Goal: Contribute content: Add original content to the website for others to see

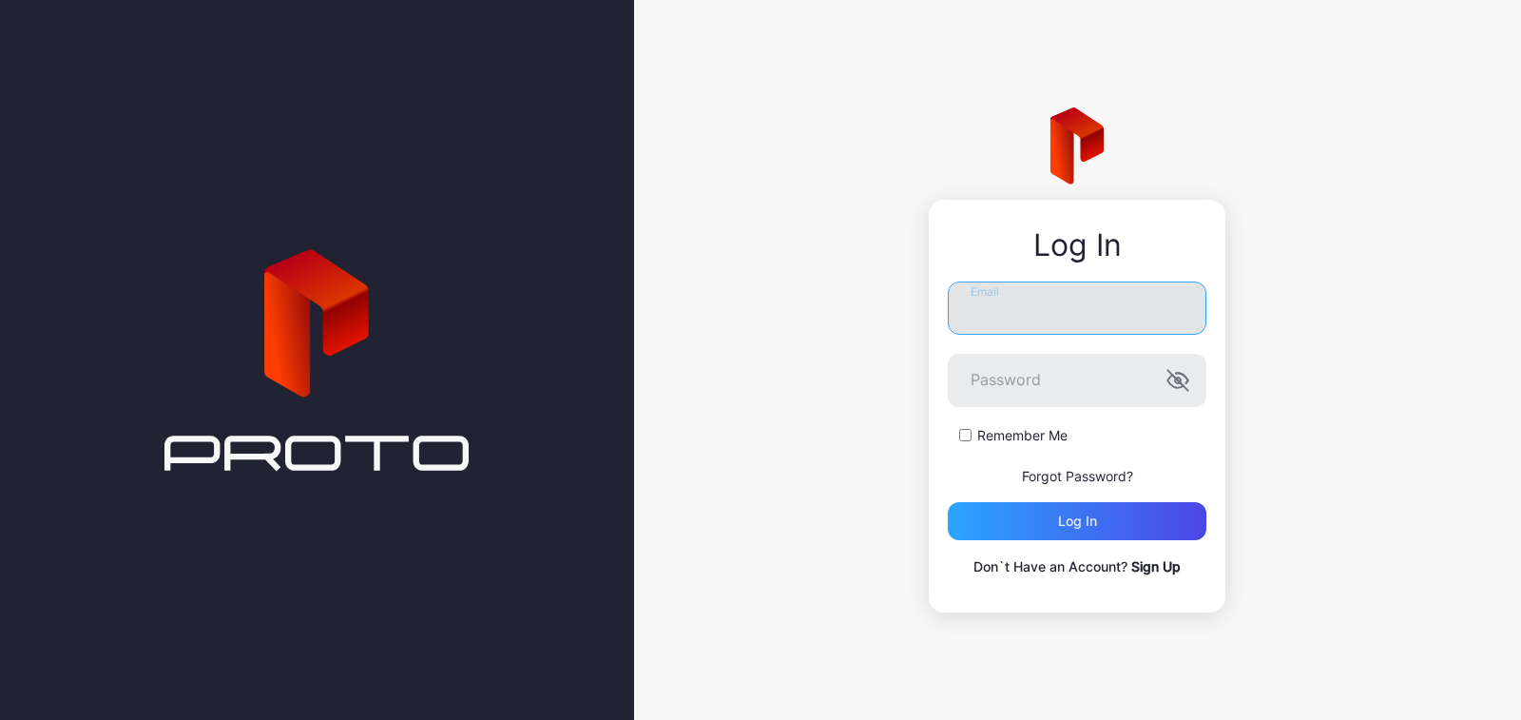
click at [1108, 287] on input "Email" at bounding box center [1077, 307] width 259 height 53
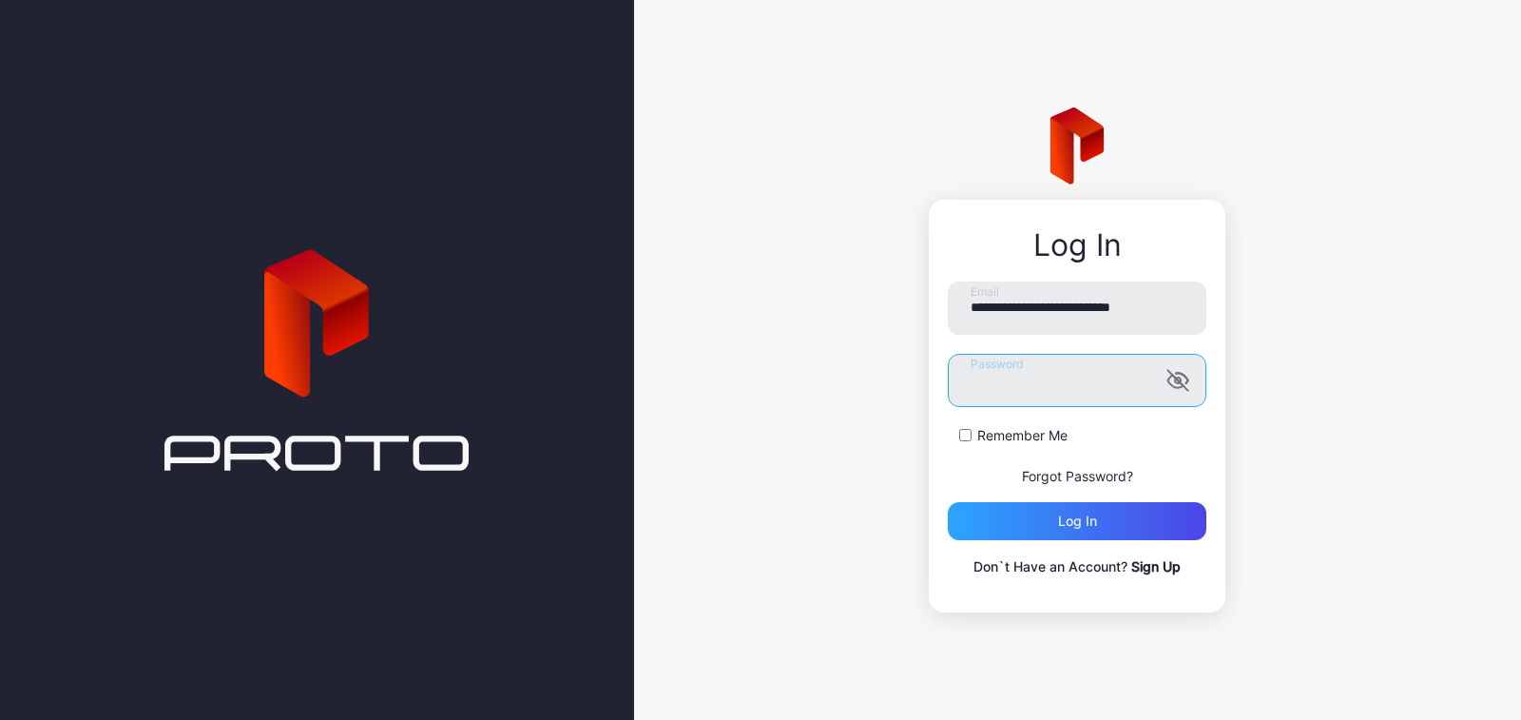
click at [948, 502] on button "Log in" at bounding box center [1077, 521] width 259 height 38
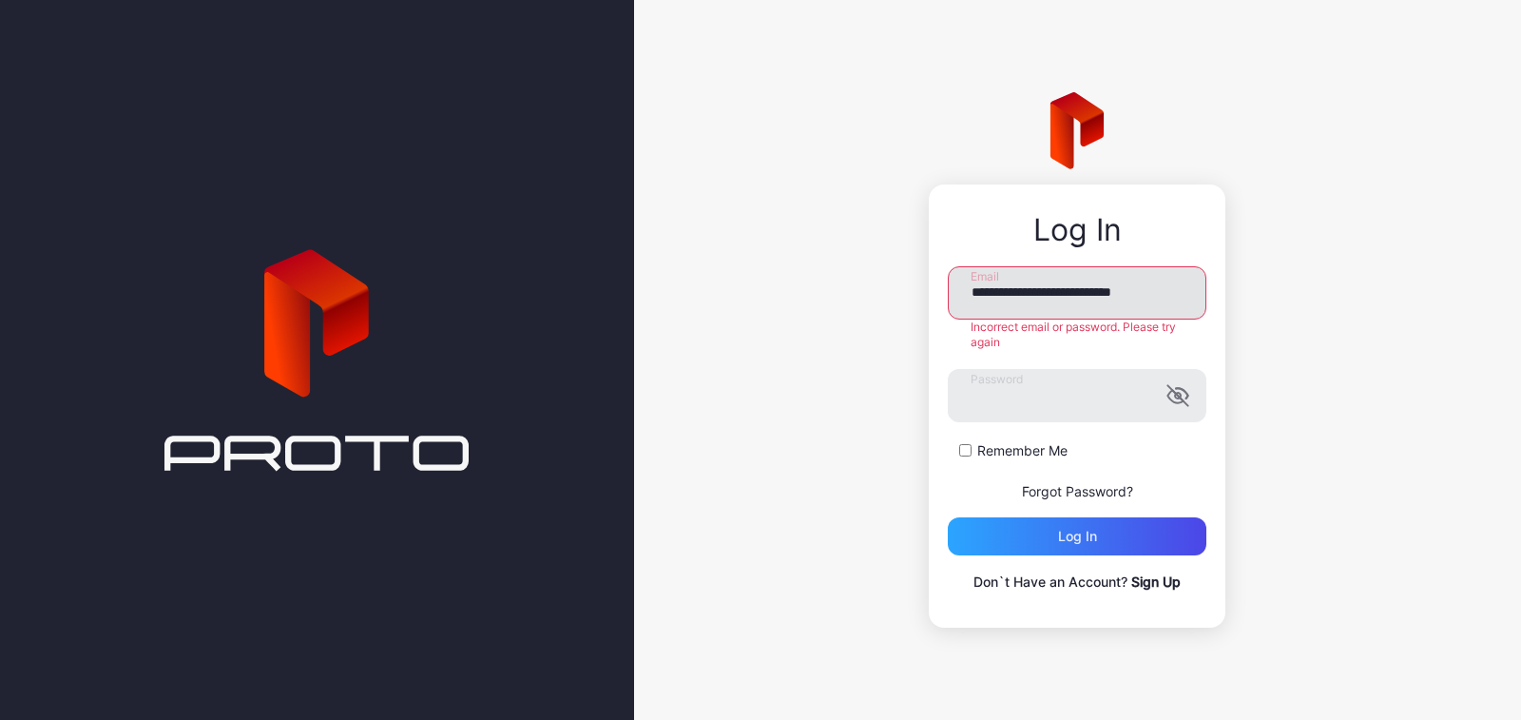
click at [1046, 284] on input "**********" at bounding box center [1077, 292] width 259 height 53
click at [1058, 301] on input "**********" at bounding box center [1077, 292] width 259 height 53
click at [1178, 317] on input "**********" at bounding box center [1077, 292] width 259 height 53
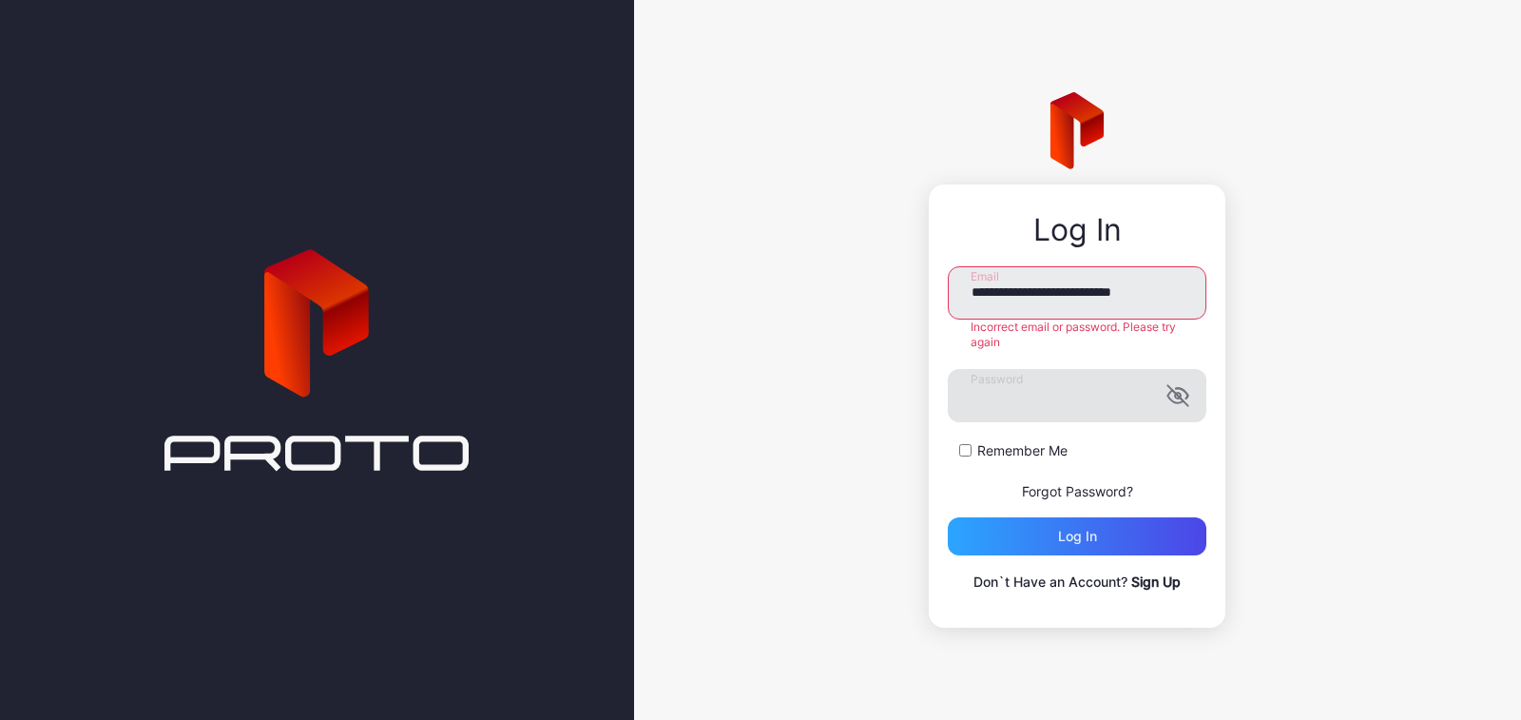
click at [1176, 406] on label "Password" at bounding box center [1077, 395] width 259 height 53
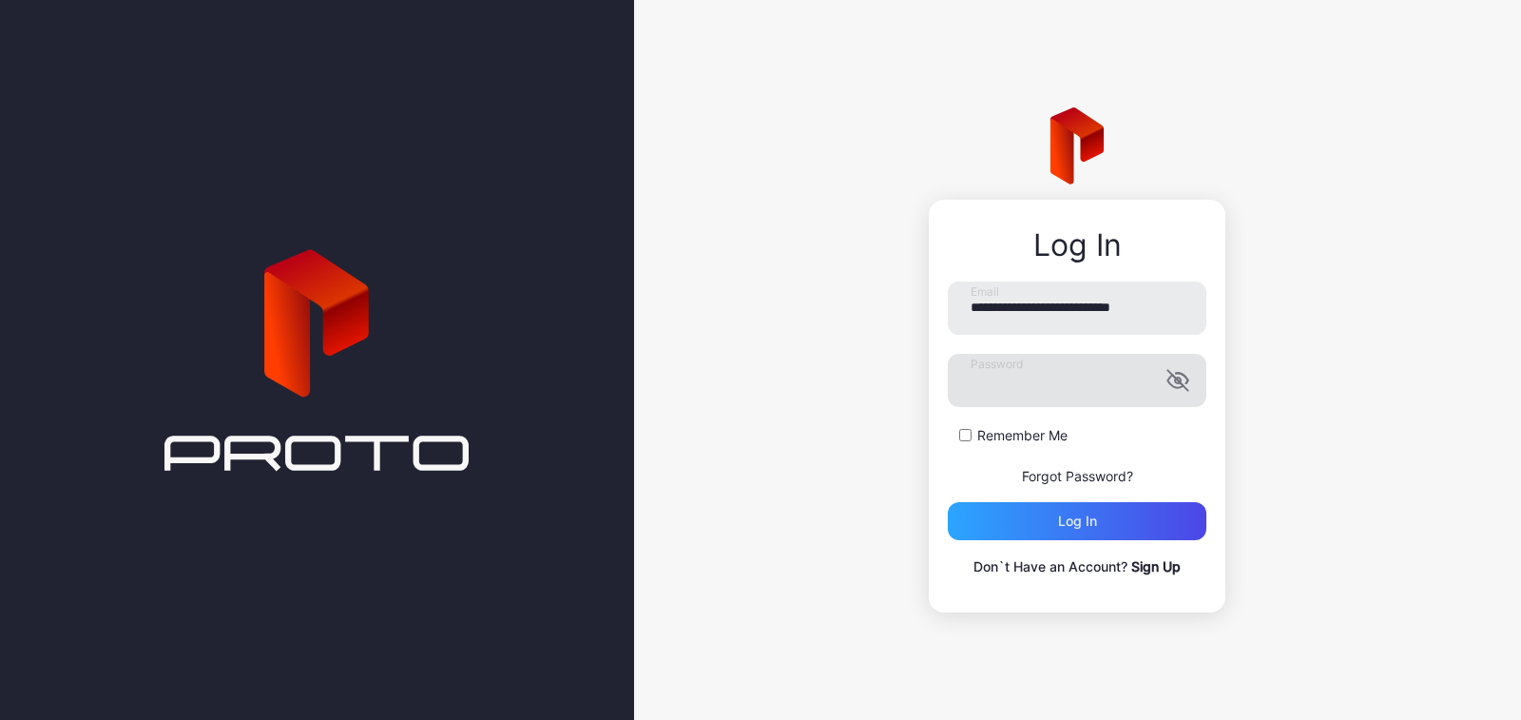
click at [1179, 380] on icon "button" at bounding box center [1178, 380] width 20 height 20
click at [1136, 306] on input "**********" at bounding box center [1077, 307] width 259 height 53
type input "**********"
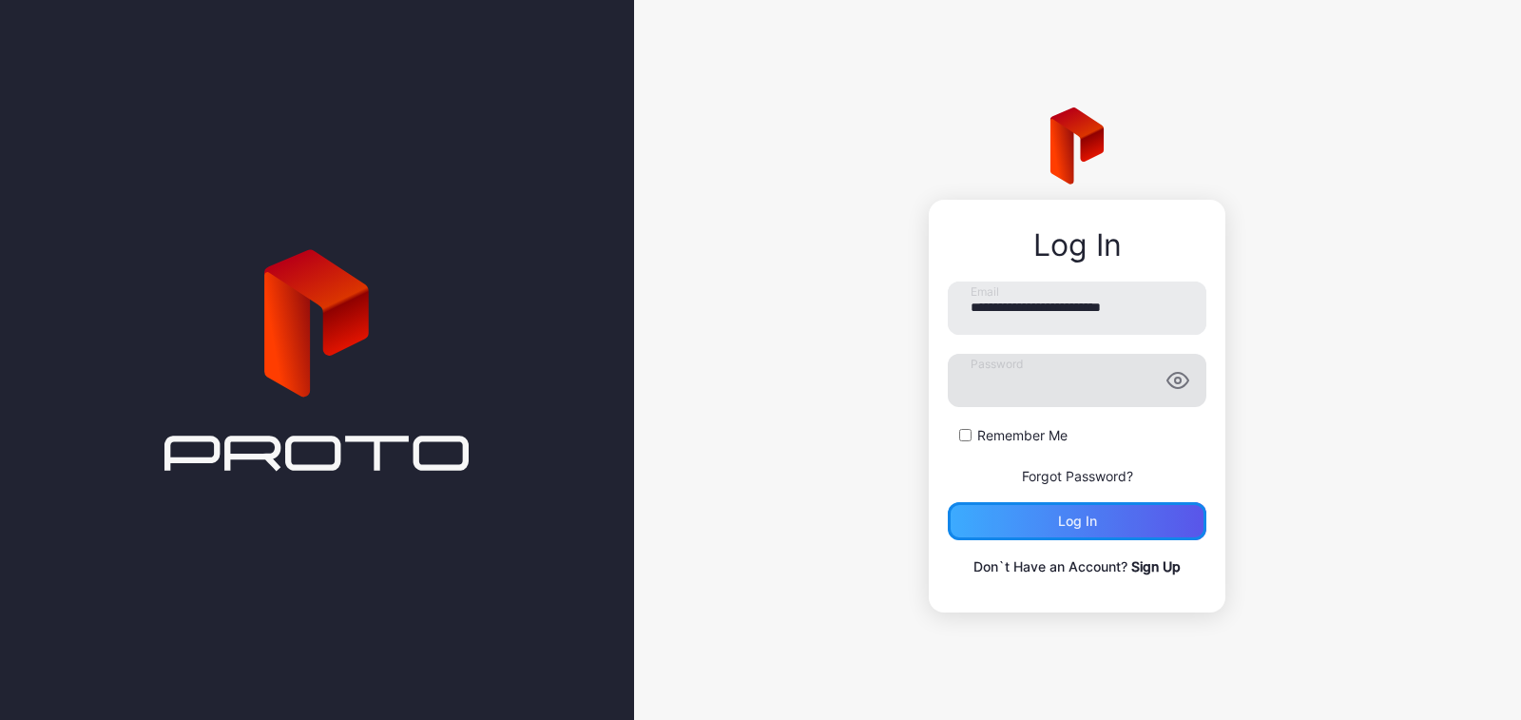
click at [1111, 511] on div "Log in" at bounding box center [1077, 521] width 259 height 38
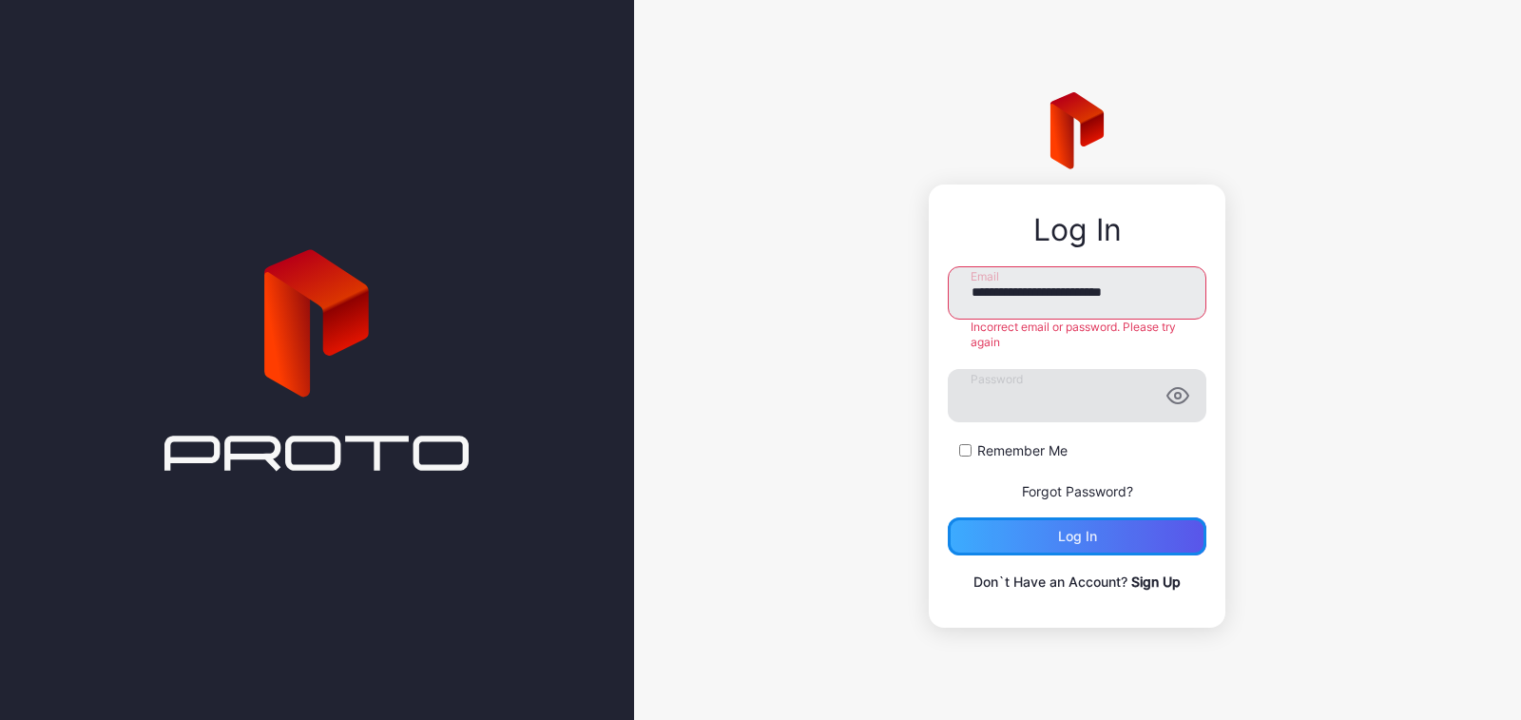
click at [1026, 547] on div "Log in" at bounding box center [1077, 536] width 259 height 38
click at [1032, 536] on div "Log in" at bounding box center [1077, 536] width 259 height 38
click at [1300, 400] on div "**********" at bounding box center [1077, 360] width 887 height 720
click at [1123, 518] on div "Log in" at bounding box center [1077, 536] width 259 height 38
click at [1113, 540] on div "Log in" at bounding box center [1077, 536] width 259 height 38
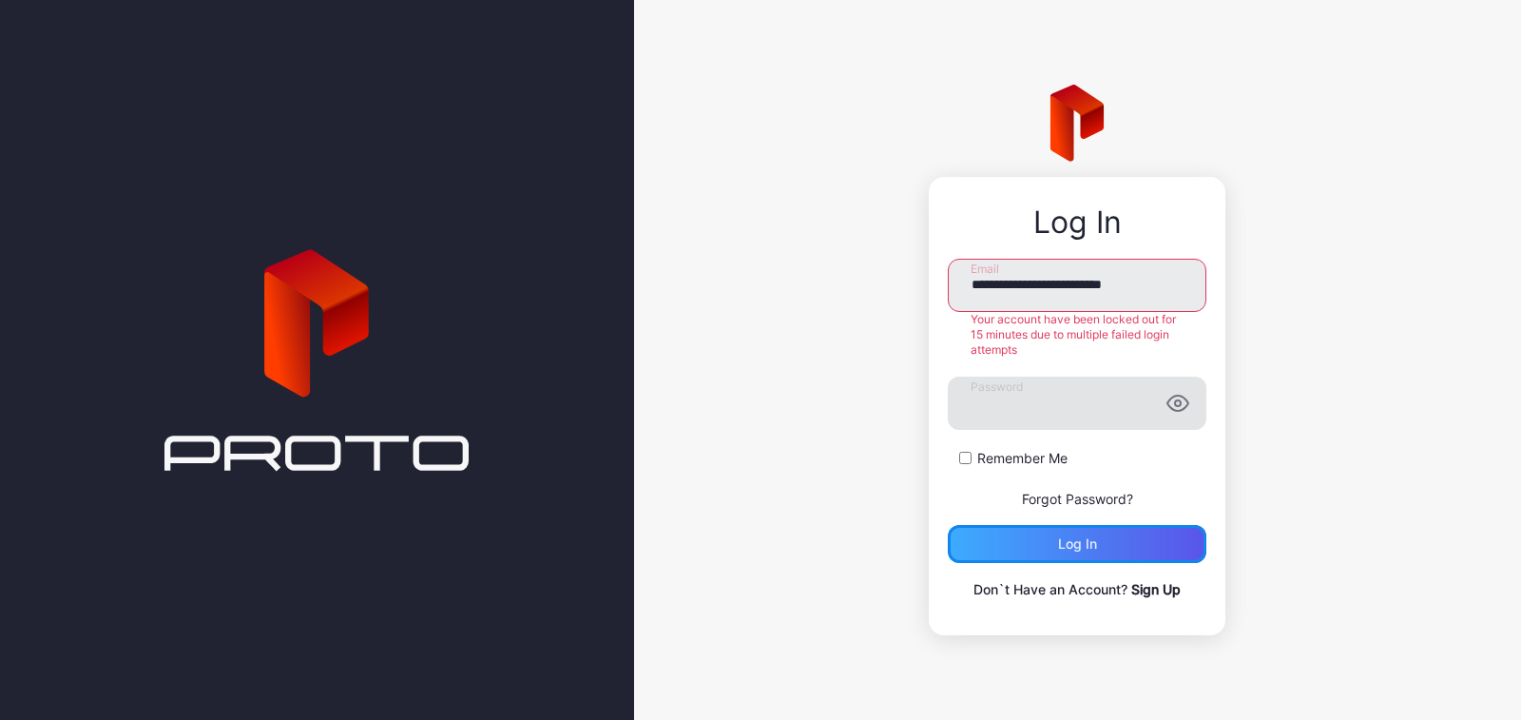
click at [1080, 532] on div "Log in" at bounding box center [1077, 544] width 259 height 38
click at [1276, 359] on div "**********" at bounding box center [1077, 360] width 887 height 720
click at [1178, 289] on input "**********" at bounding box center [1077, 285] width 259 height 53
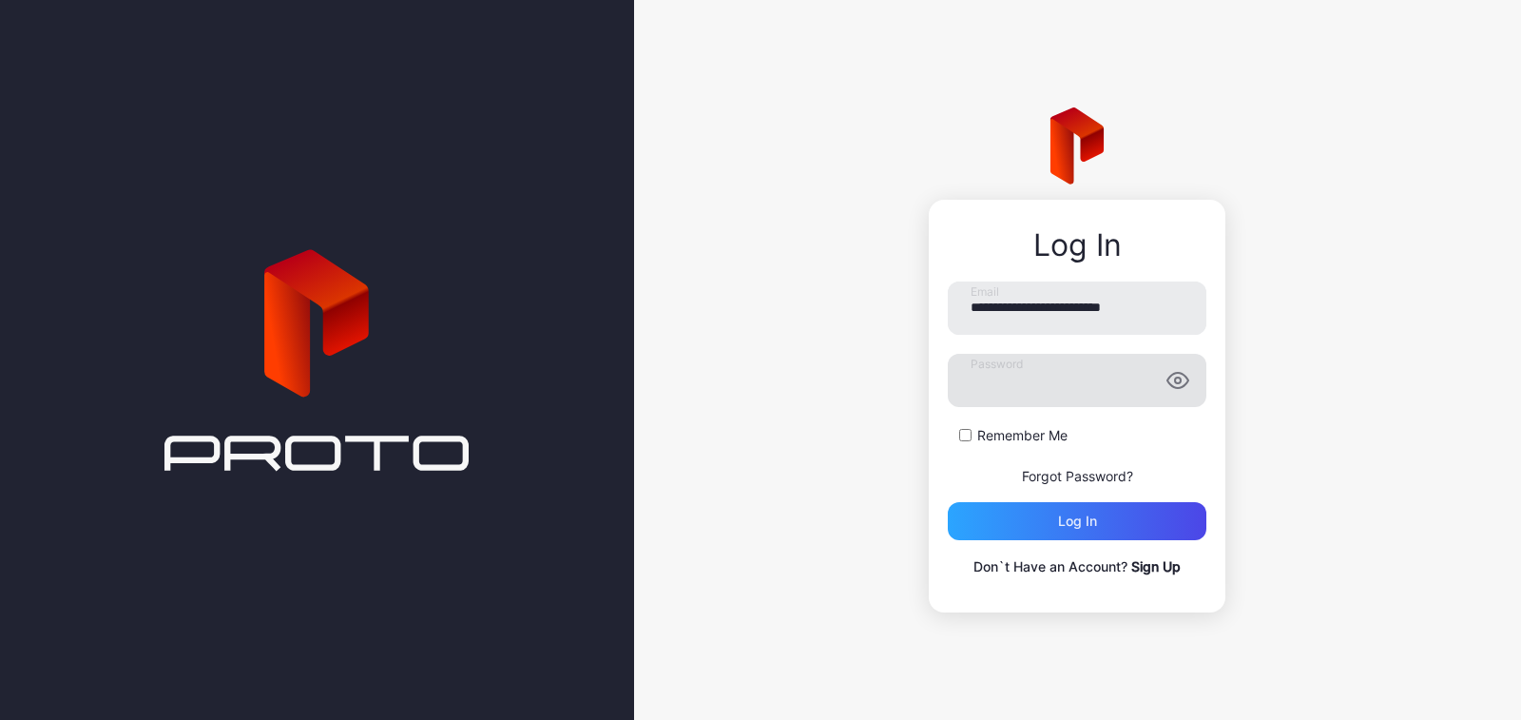
click at [761, 154] on div "**********" at bounding box center [1077, 360] width 887 height 720
click at [1045, 306] on input "**********" at bounding box center [1077, 307] width 259 height 53
click at [1189, 387] on icon "button" at bounding box center [1177, 380] width 23 height 23
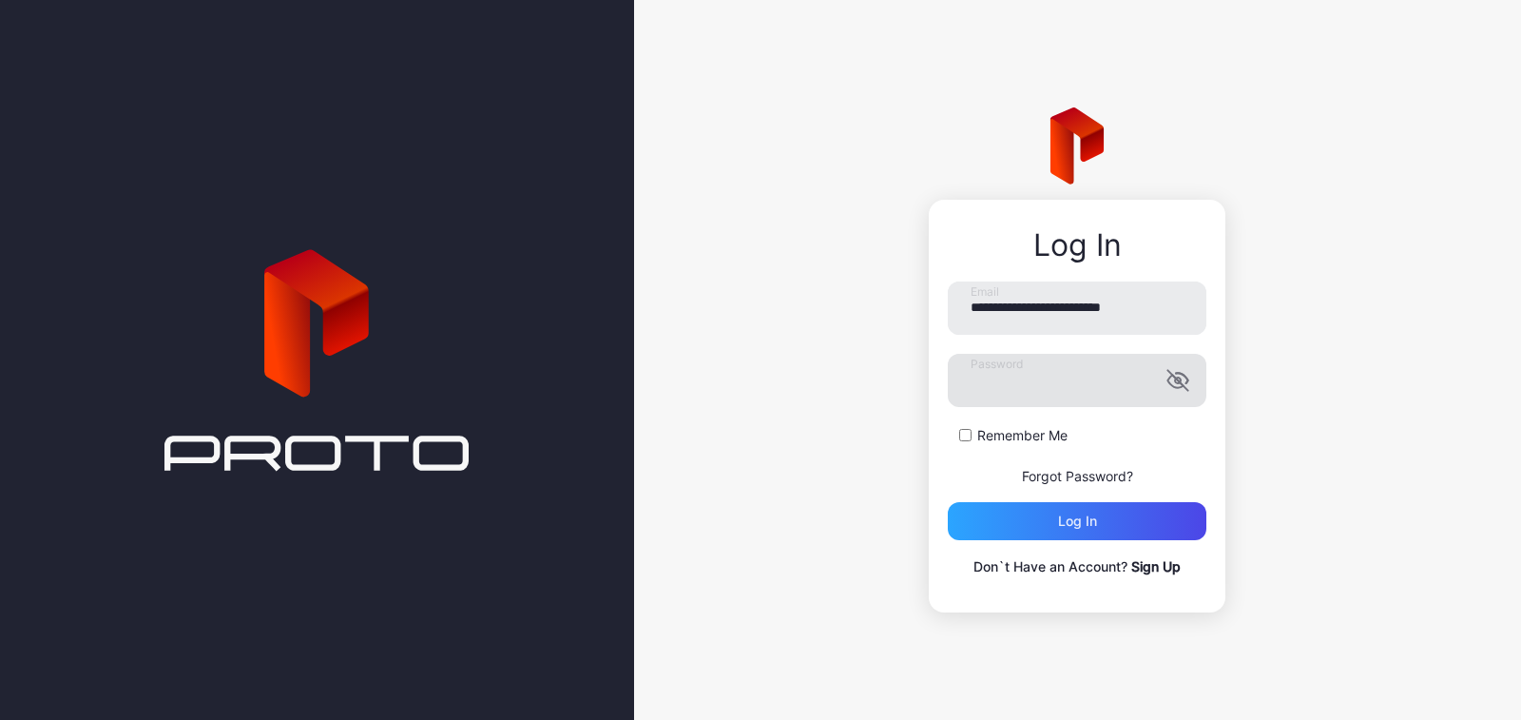
click at [1189, 387] on icon "button" at bounding box center [1177, 380] width 23 height 23
click at [1143, 297] on input "**********" at bounding box center [1077, 307] width 259 height 53
click at [1169, 316] on input "**********" at bounding box center [1077, 307] width 259 height 53
click at [1102, 507] on div "Log in" at bounding box center [1077, 521] width 259 height 38
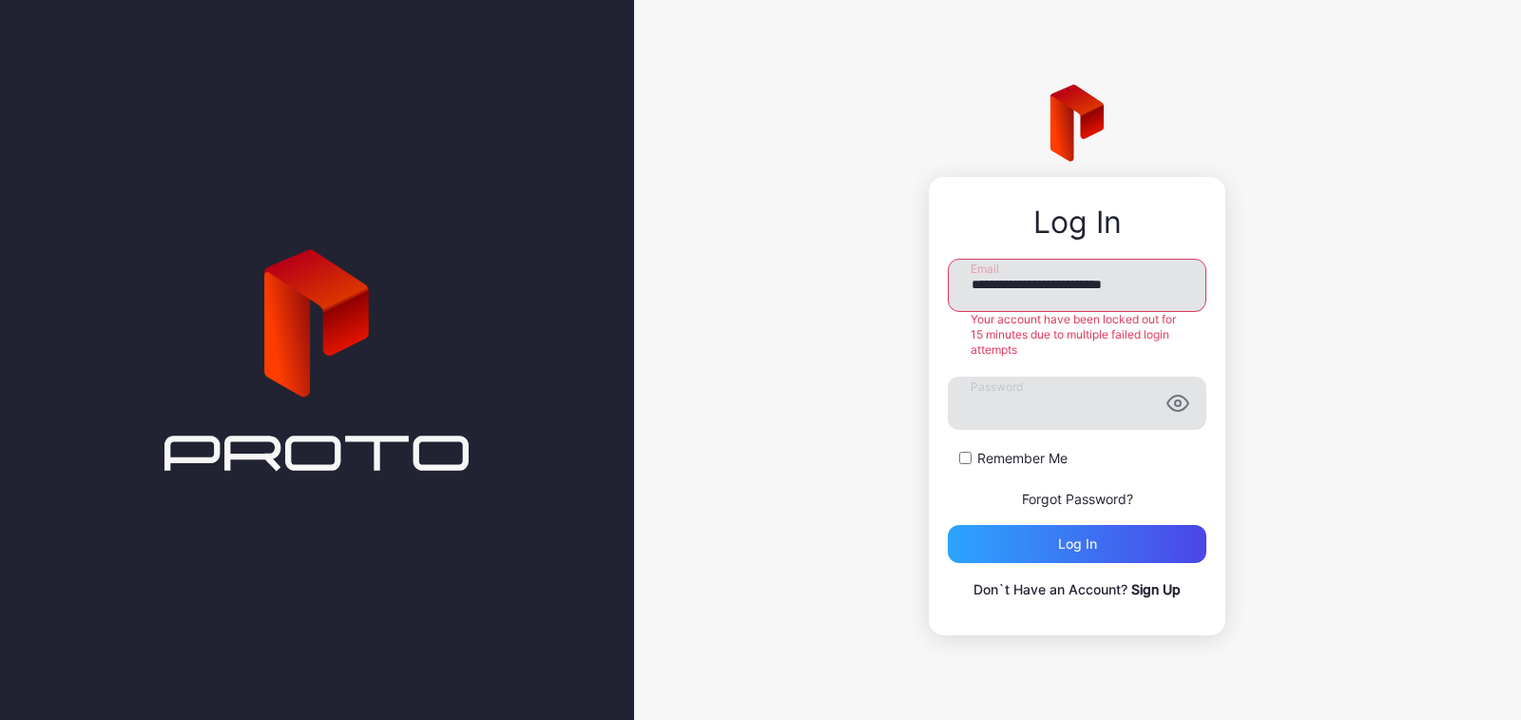
click at [1150, 276] on input "**********" at bounding box center [1077, 285] width 259 height 53
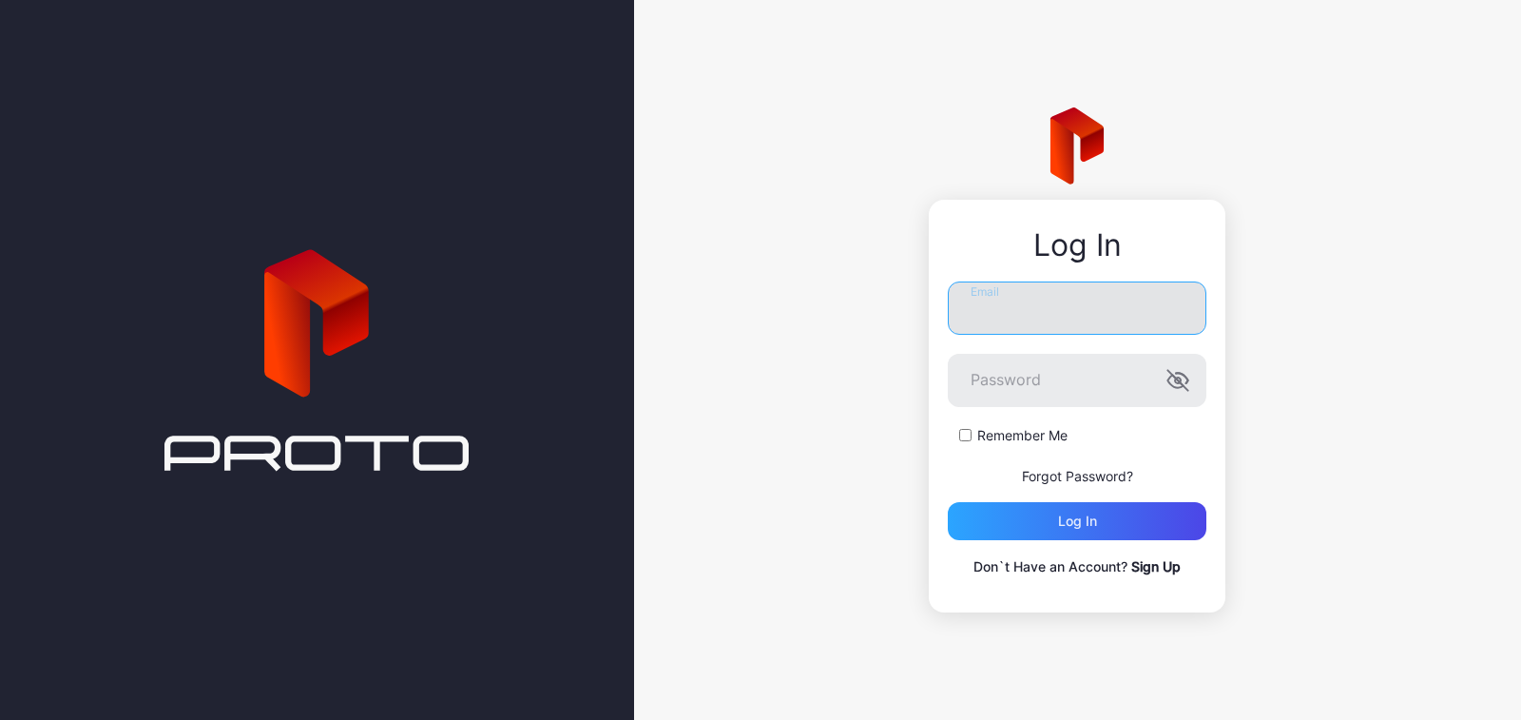
click at [1032, 297] on input "Email" at bounding box center [1077, 307] width 259 height 53
type input "**********"
click at [1186, 389] on label "Password" at bounding box center [1077, 380] width 259 height 53
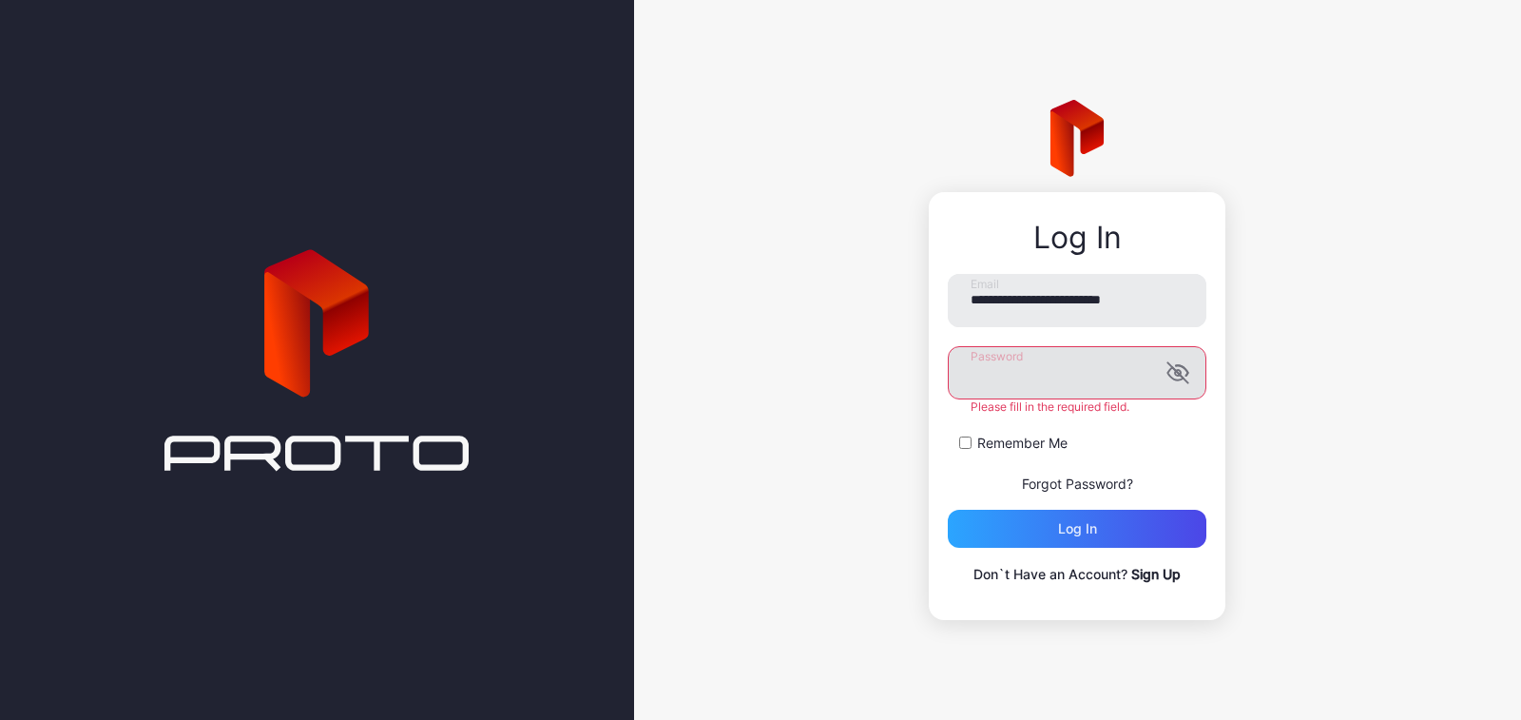
click at [1177, 381] on label "Password" at bounding box center [1077, 372] width 259 height 53
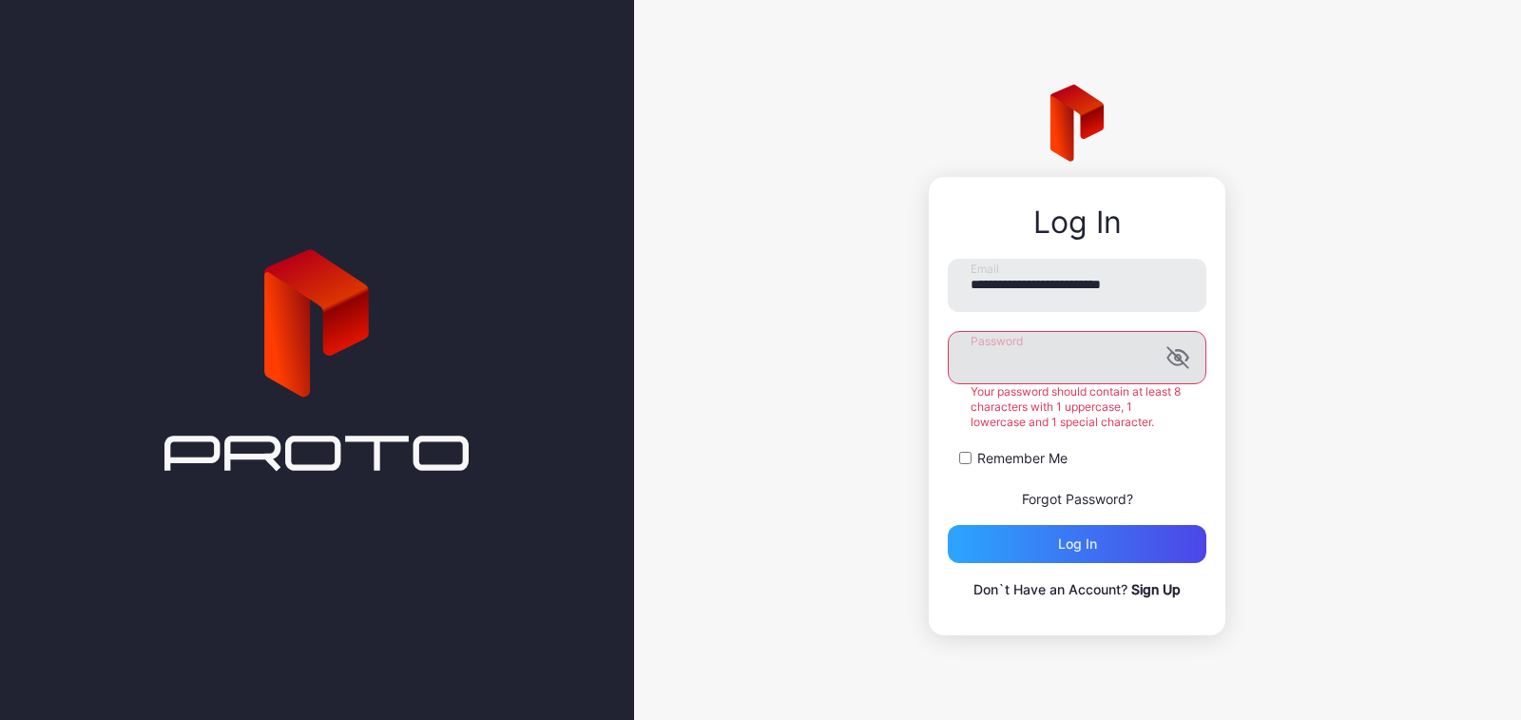
click at [1181, 361] on icon "button" at bounding box center [1177, 357] width 23 height 23
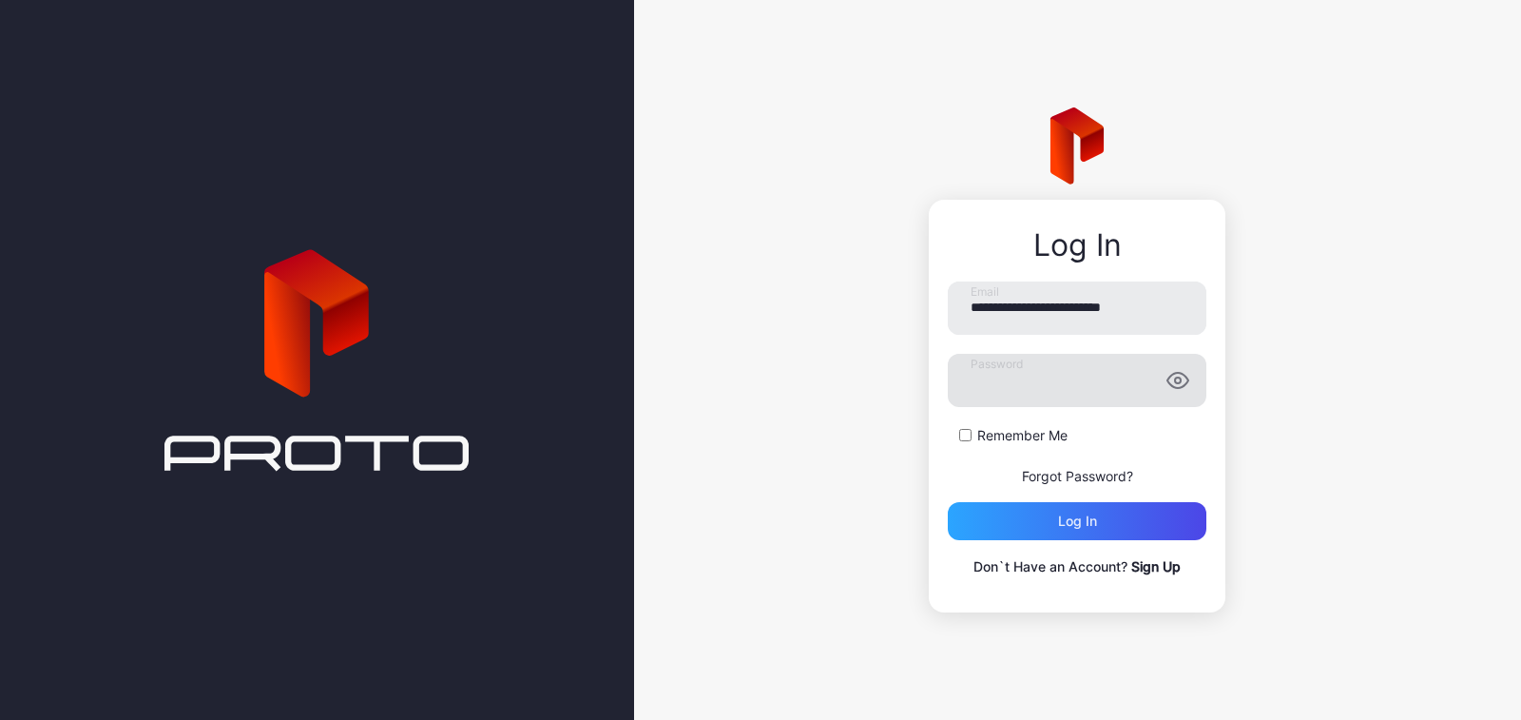
click at [729, 189] on div "**********" at bounding box center [1077, 360] width 887 height 720
click at [1037, 523] on div "Log in" at bounding box center [1077, 521] width 259 height 38
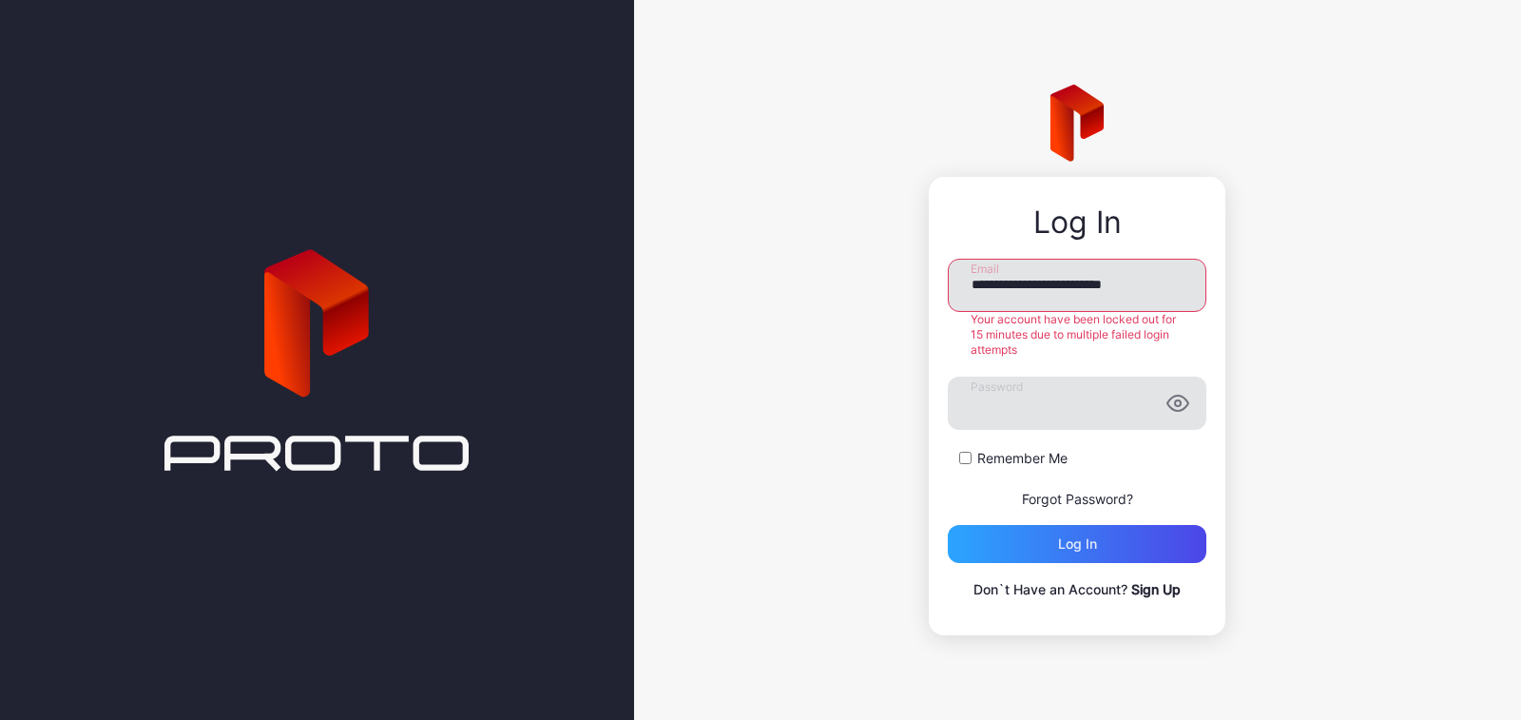
click at [1079, 296] on input "**********" at bounding box center [1077, 285] width 259 height 53
type input "*"
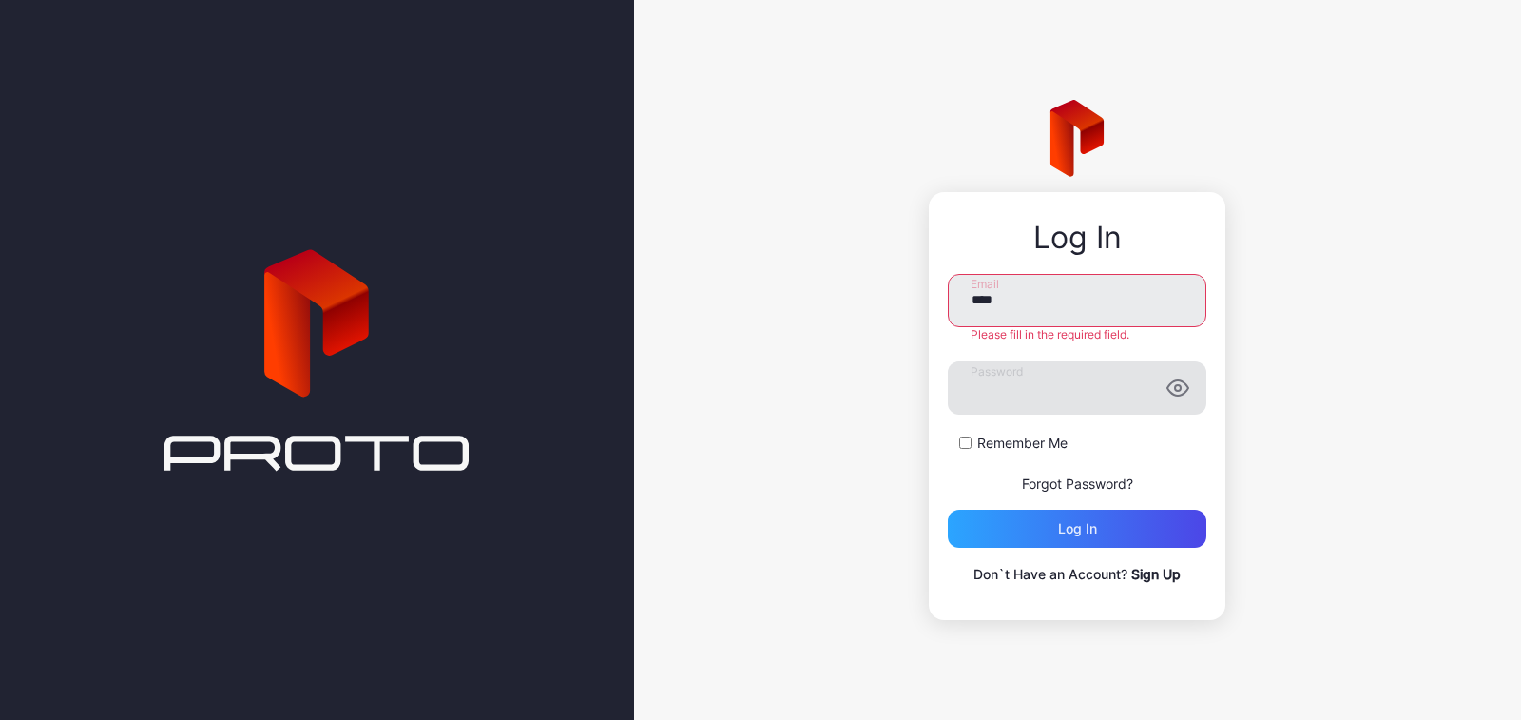
type input "**********"
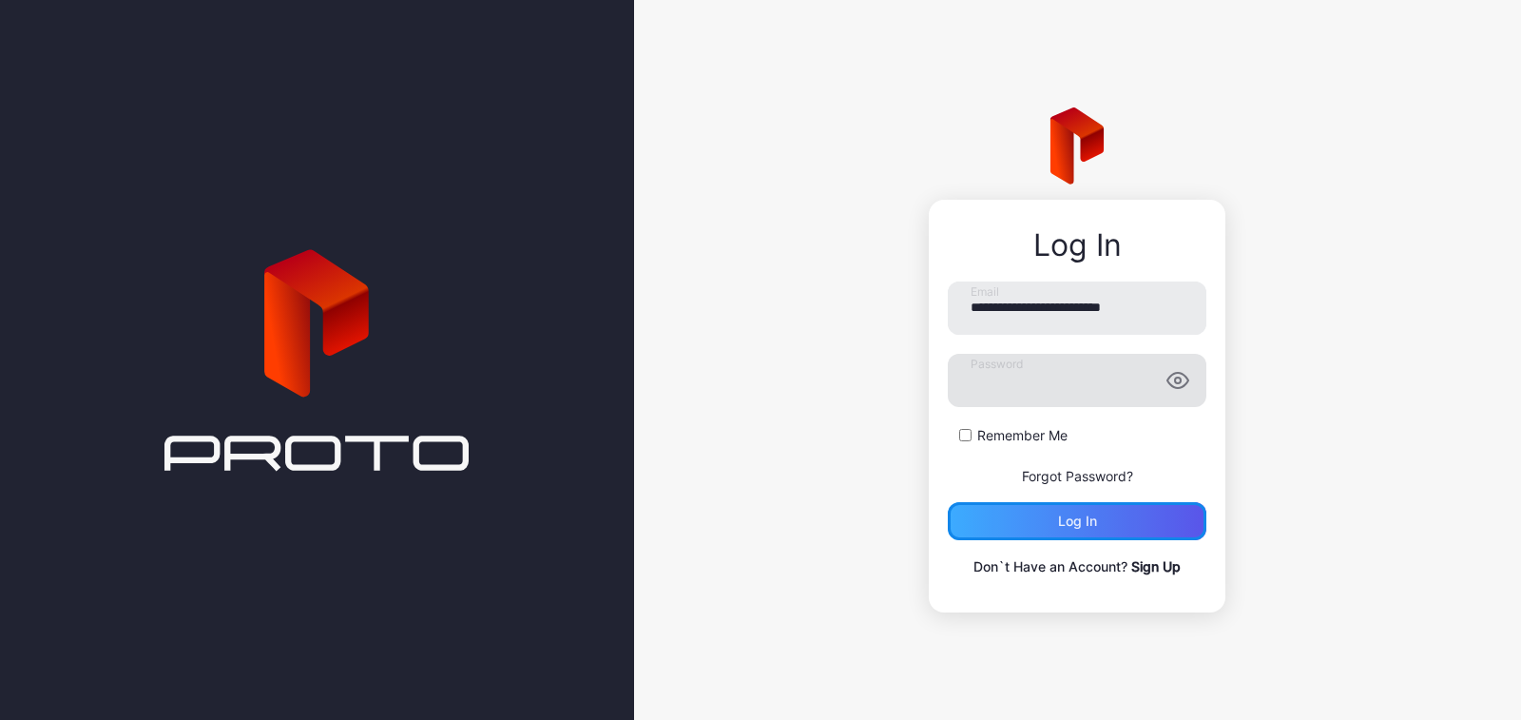
click at [1020, 526] on div "Log in" at bounding box center [1077, 521] width 259 height 38
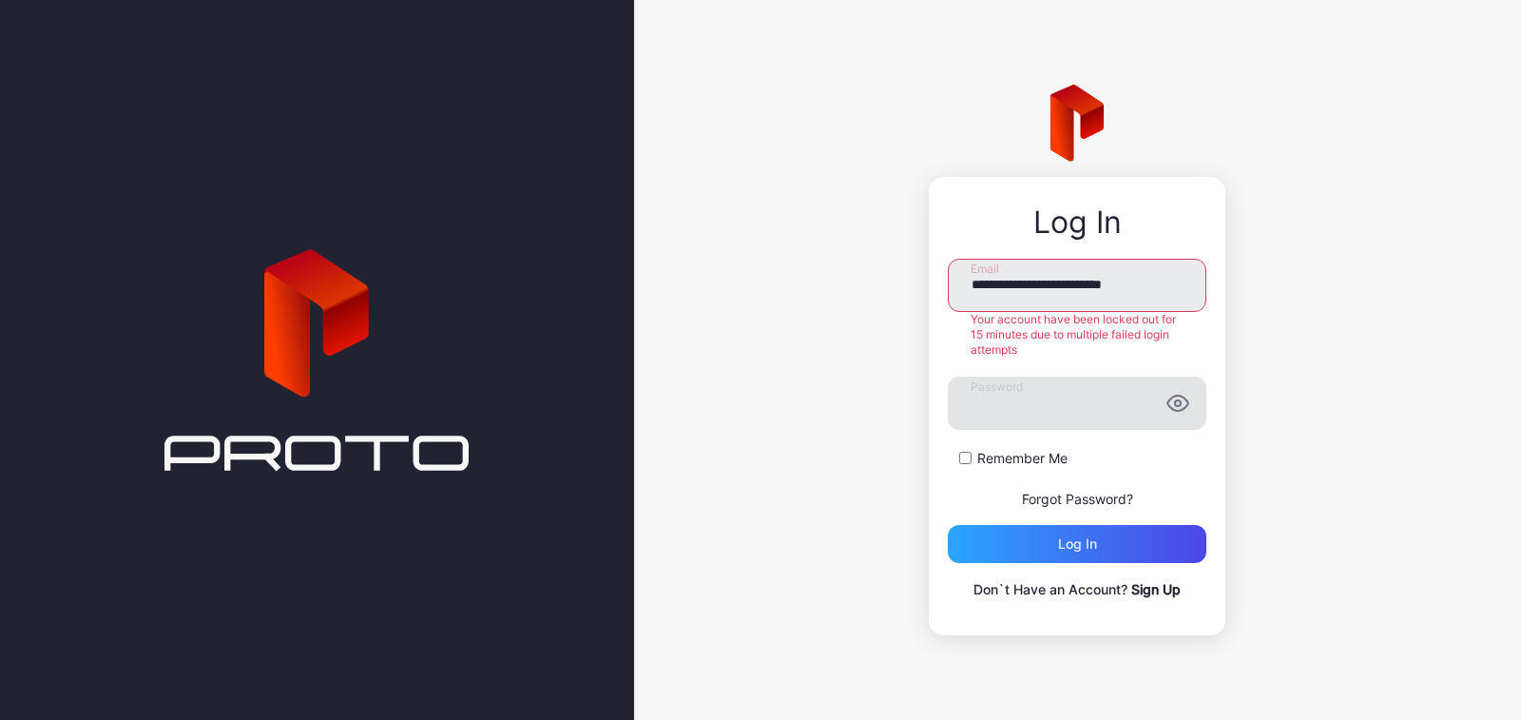
drag, startPoint x: 1164, startPoint y: 486, endPoint x: 1158, endPoint y: 512, distance: 27.4
click at [1164, 490] on p "Forgot Password?" at bounding box center [1077, 498] width 259 height 23
click at [1137, 546] on div "Log in" at bounding box center [1077, 544] width 259 height 38
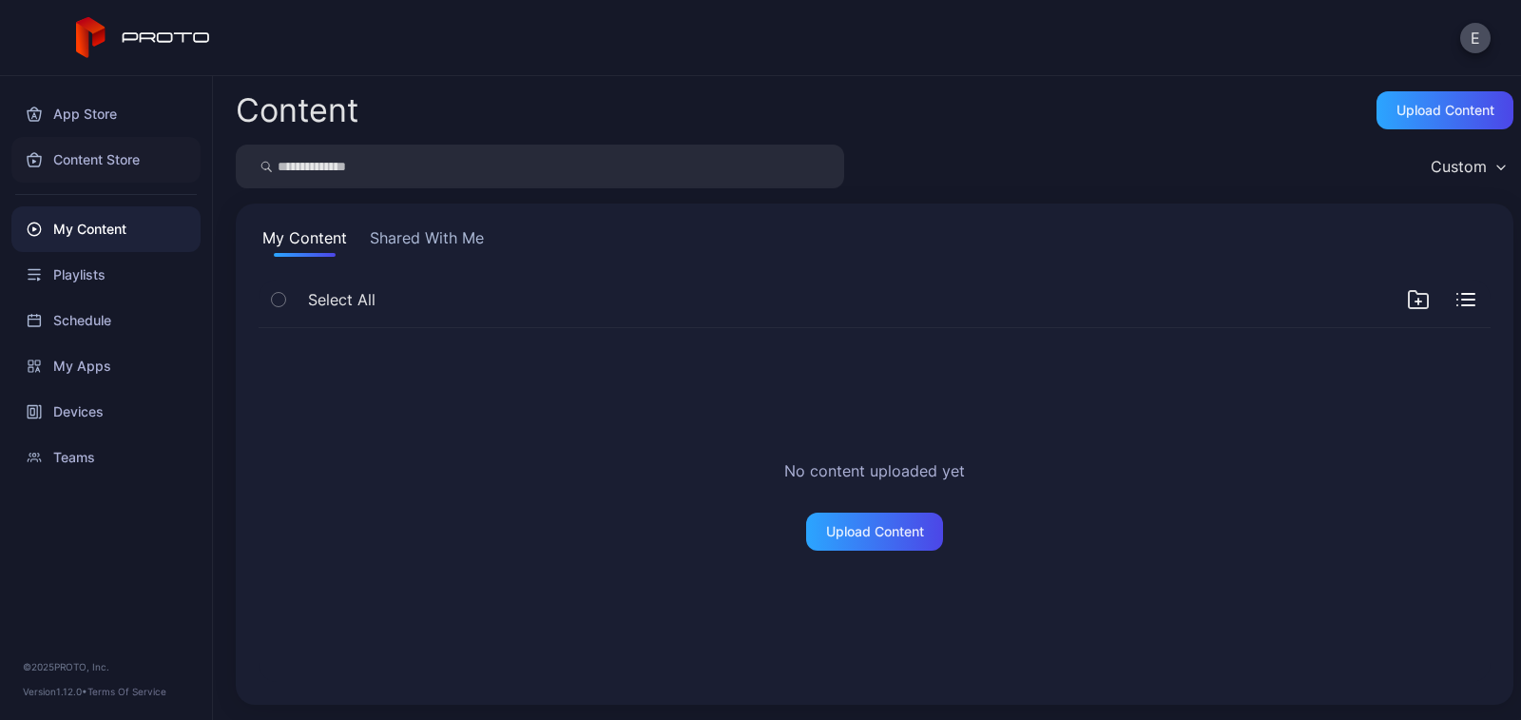
click at [104, 166] on div "Content Store" at bounding box center [105, 160] width 189 height 46
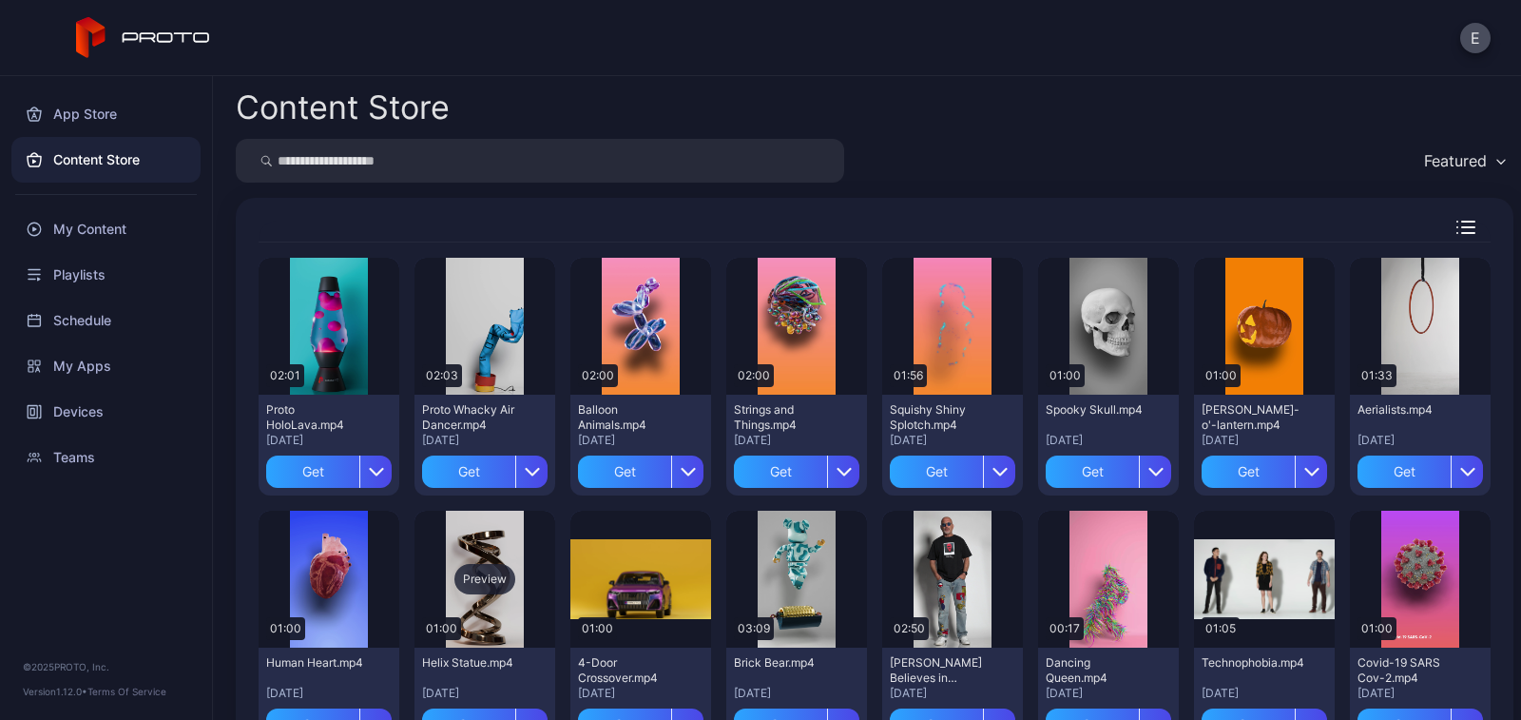
scroll to position [95, 0]
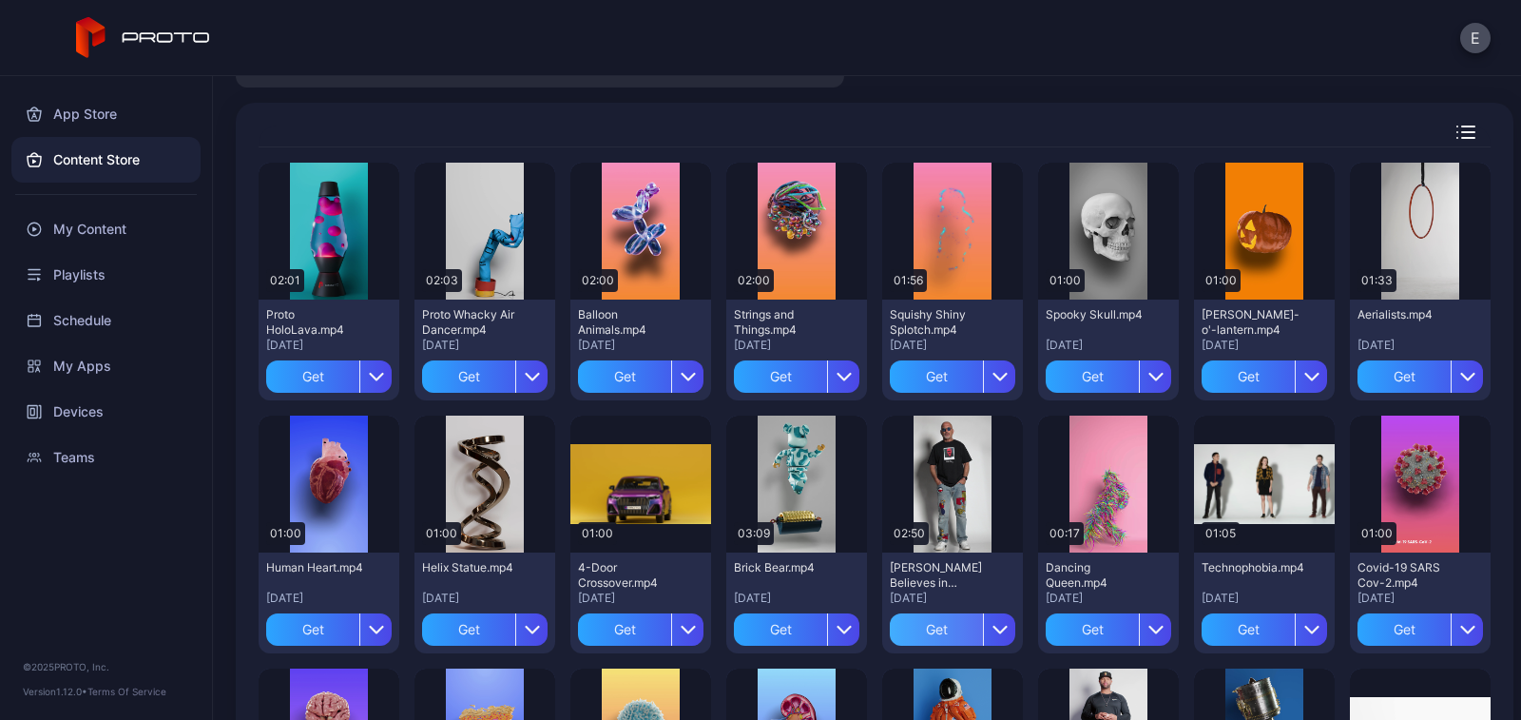
click at [915, 627] on div "Get" at bounding box center [936, 629] width 93 height 32
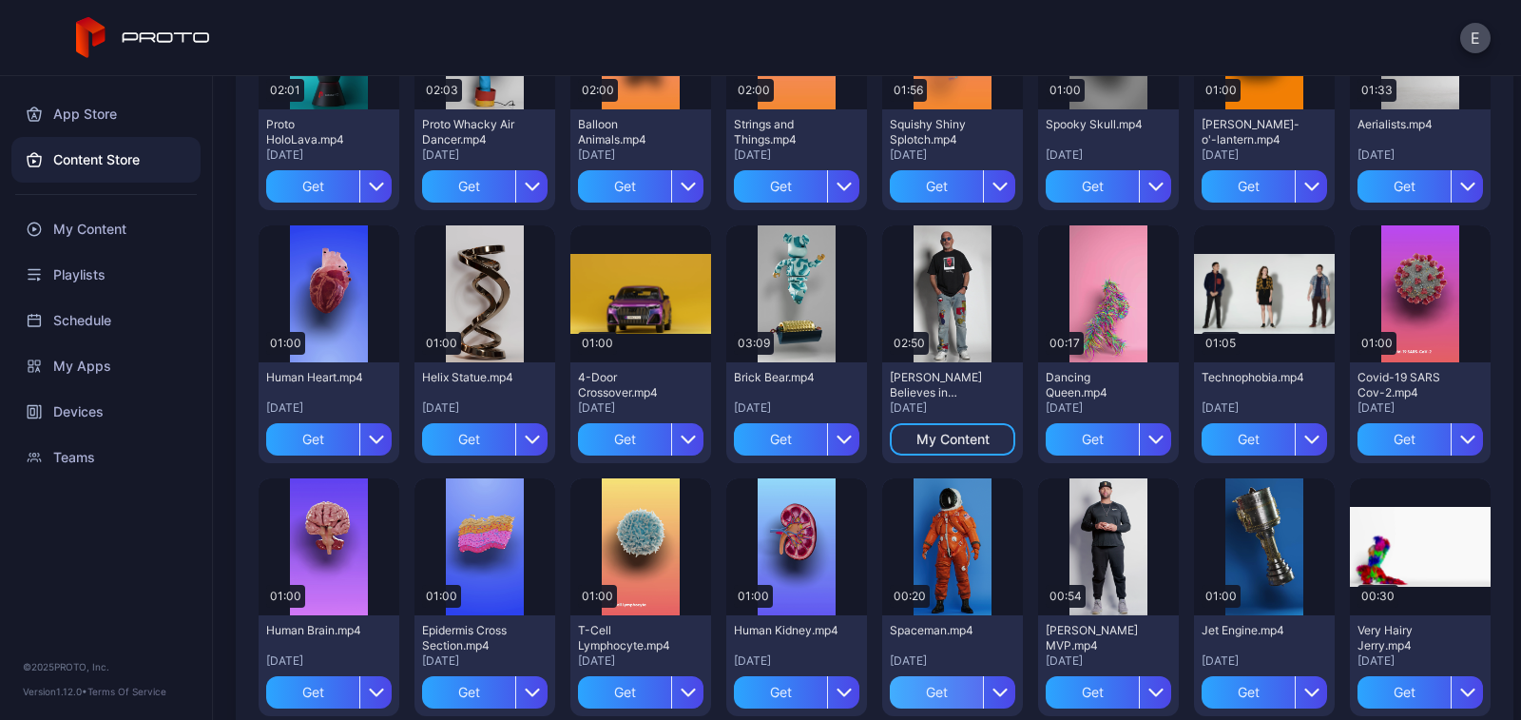
click at [943, 680] on div "Get" at bounding box center [936, 692] width 93 height 32
click at [1099, 681] on div "Get" at bounding box center [1092, 692] width 93 height 32
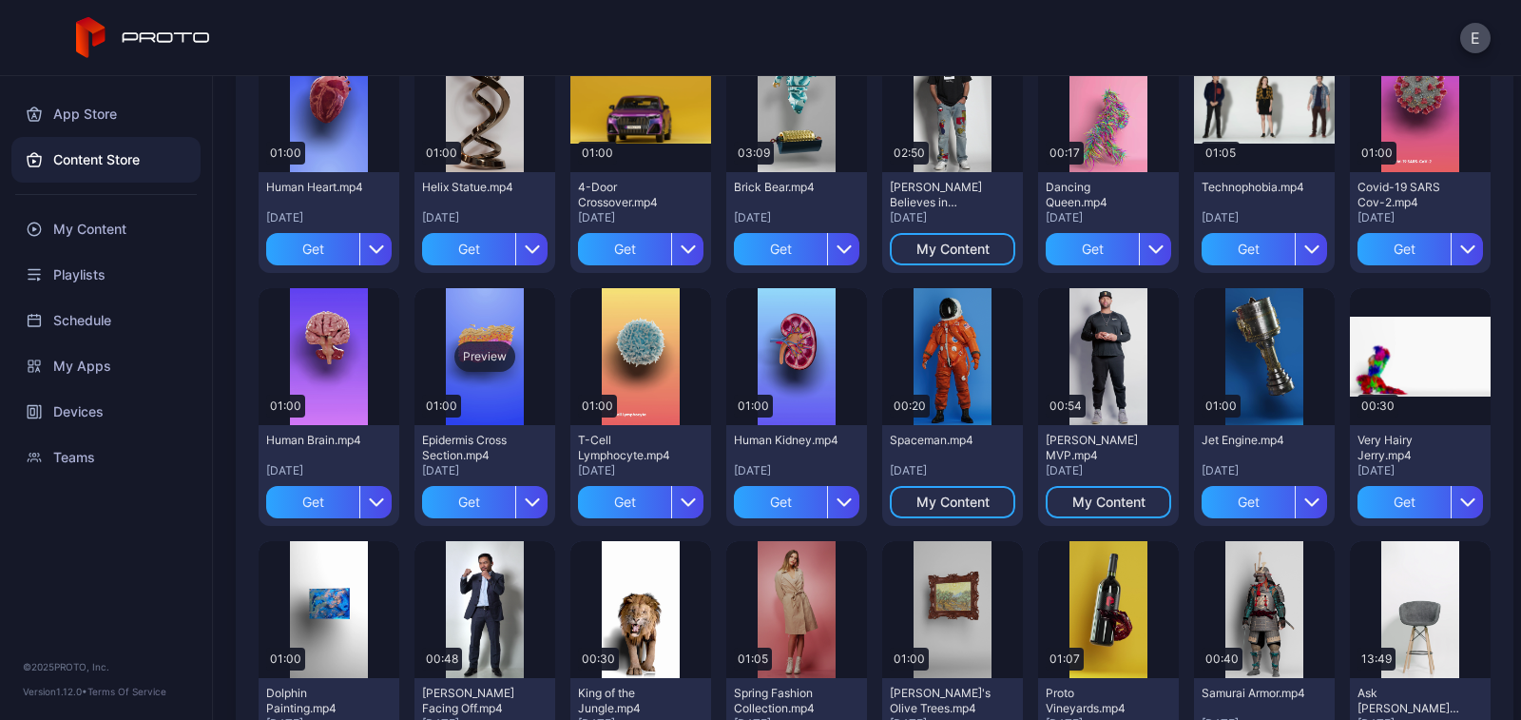
scroll to position [665, 0]
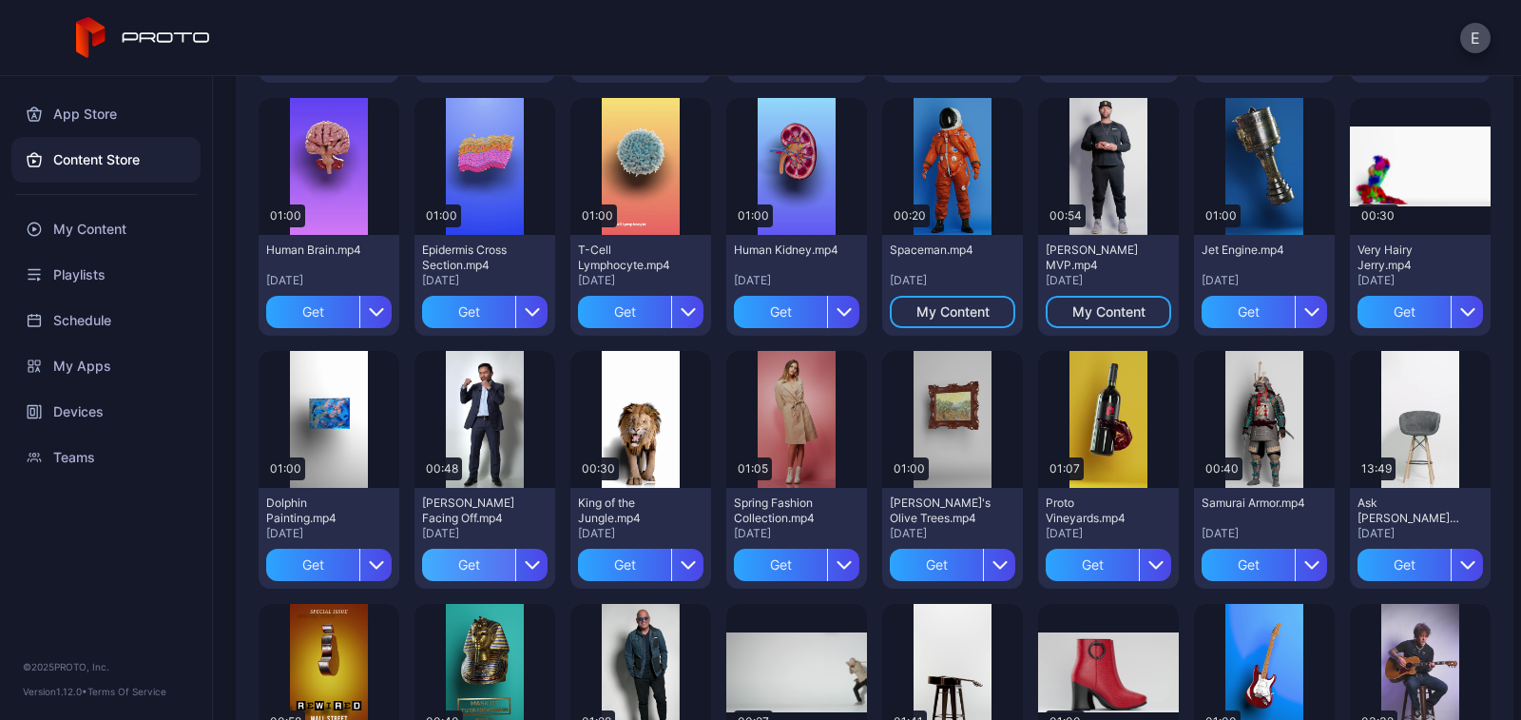
click at [487, 553] on div "Get" at bounding box center [468, 564] width 93 height 32
click at [800, 560] on div "Get" at bounding box center [780, 564] width 93 height 32
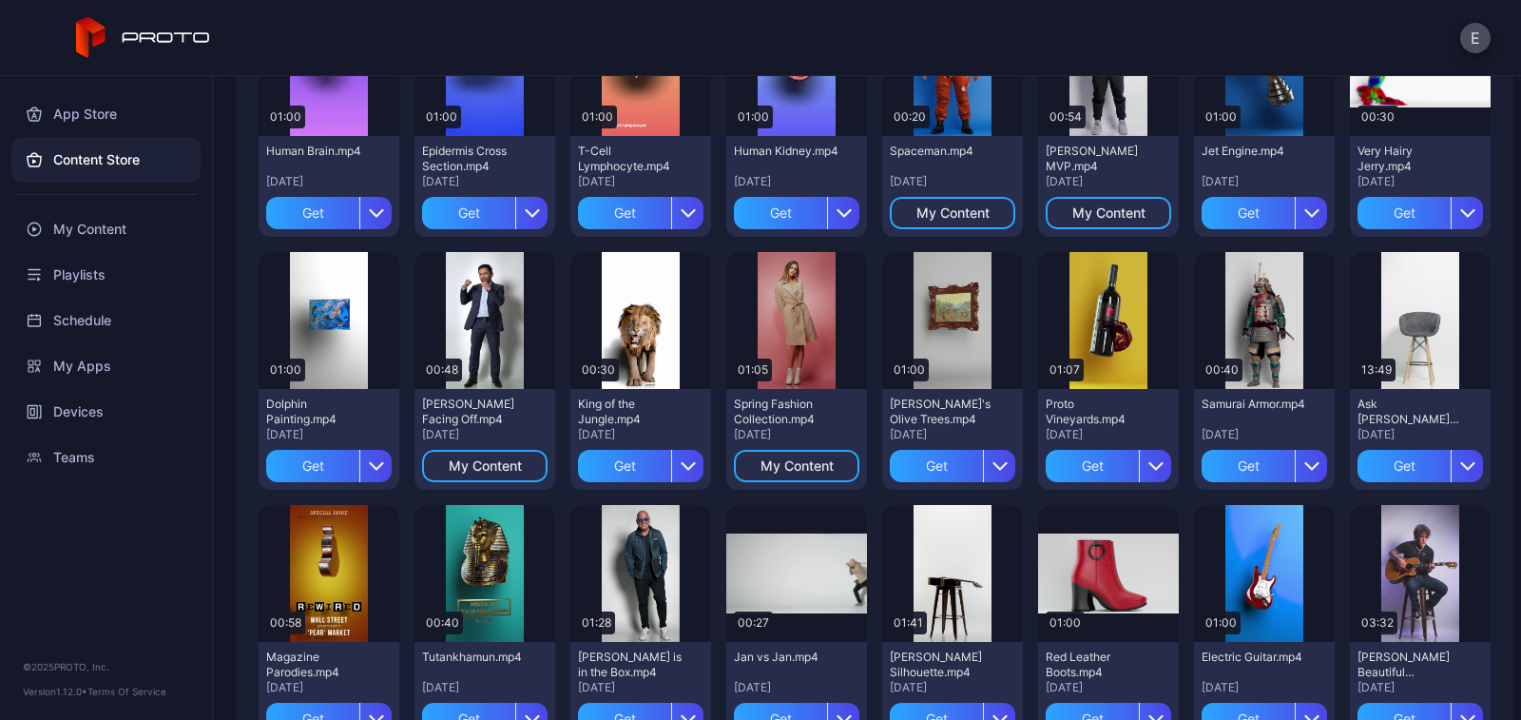
scroll to position [856, 0]
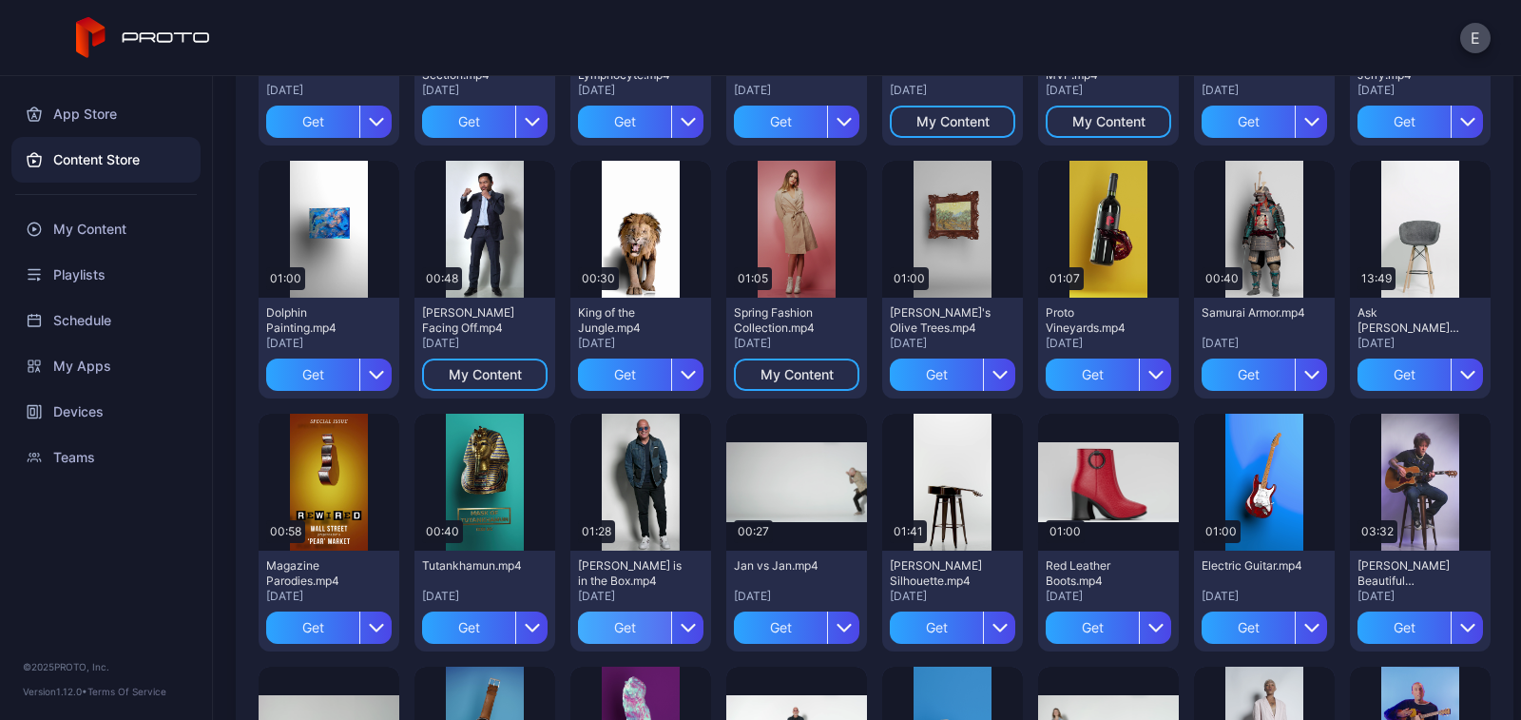
click at [603, 628] on div "Get" at bounding box center [624, 627] width 93 height 32
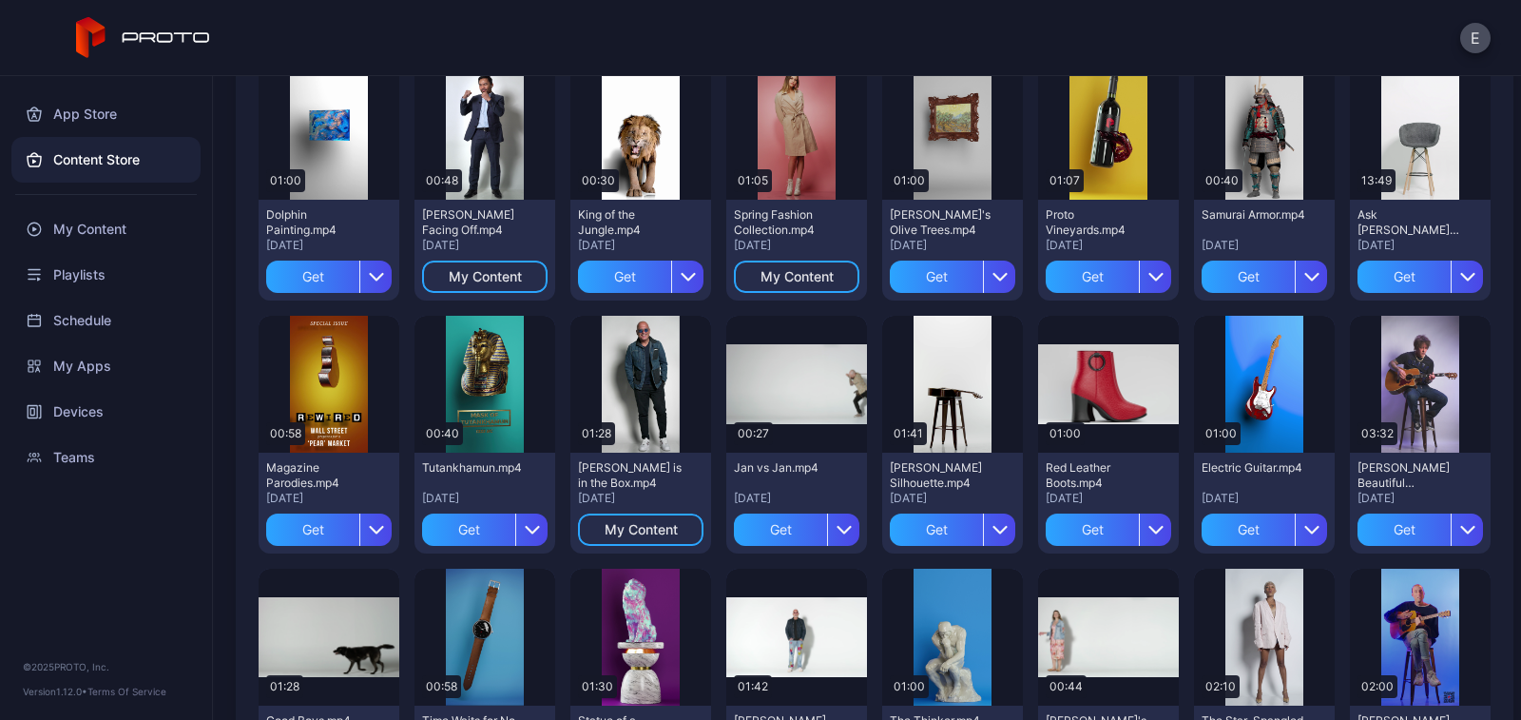
scroll to position [1046, 0]
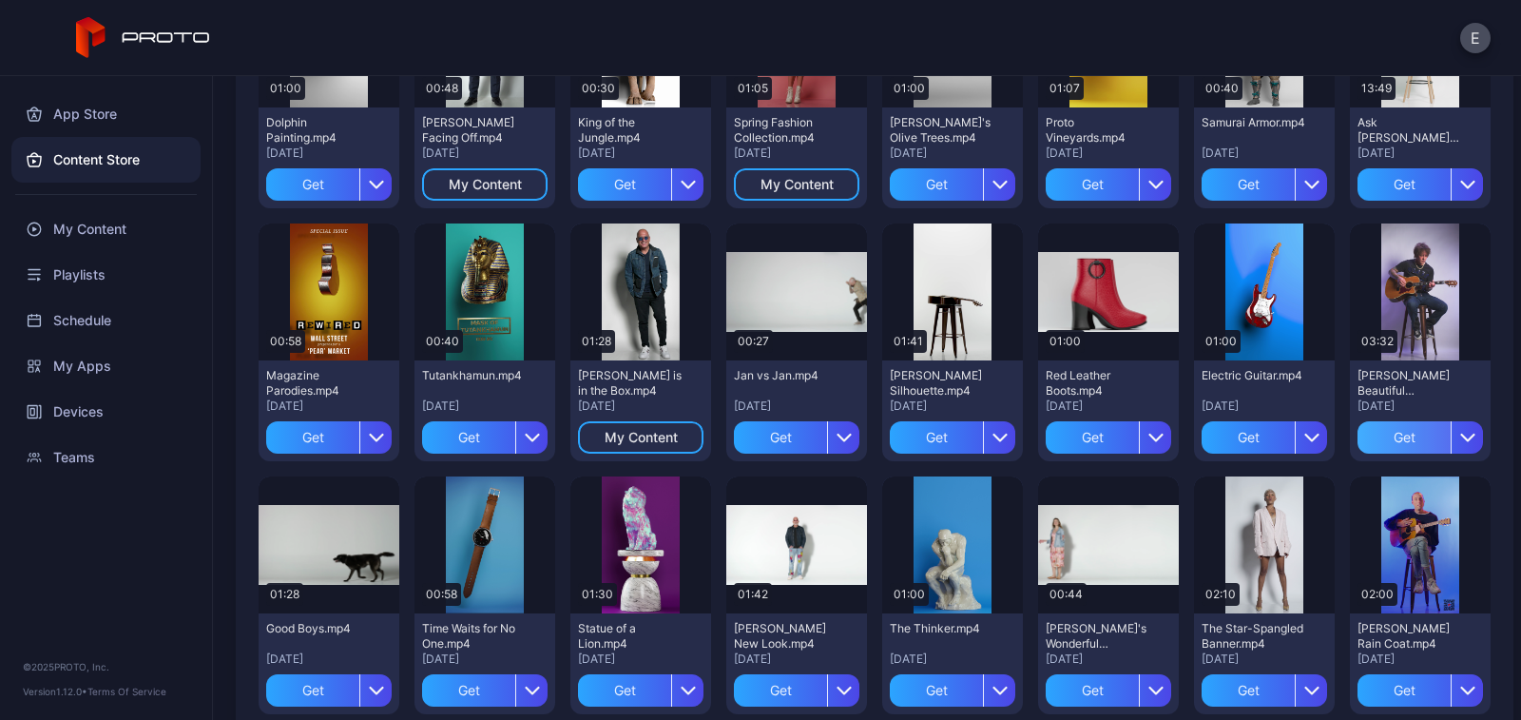
click at [1388, 440] on div "Get" at bounding box center [1403, 437] width 93 height 32
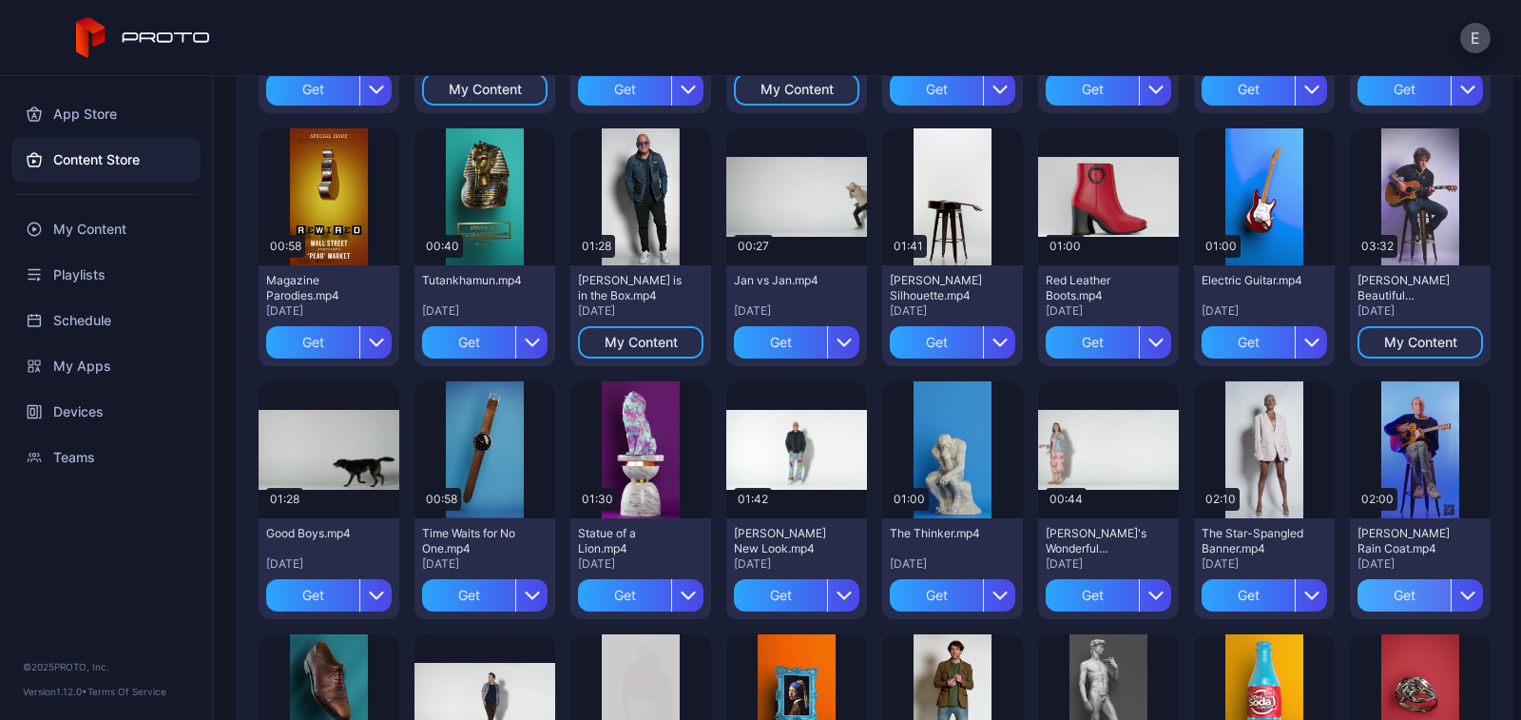
click at [1375, 595] on div "Get" at bounding box center [1403, 595] width 93 height 32
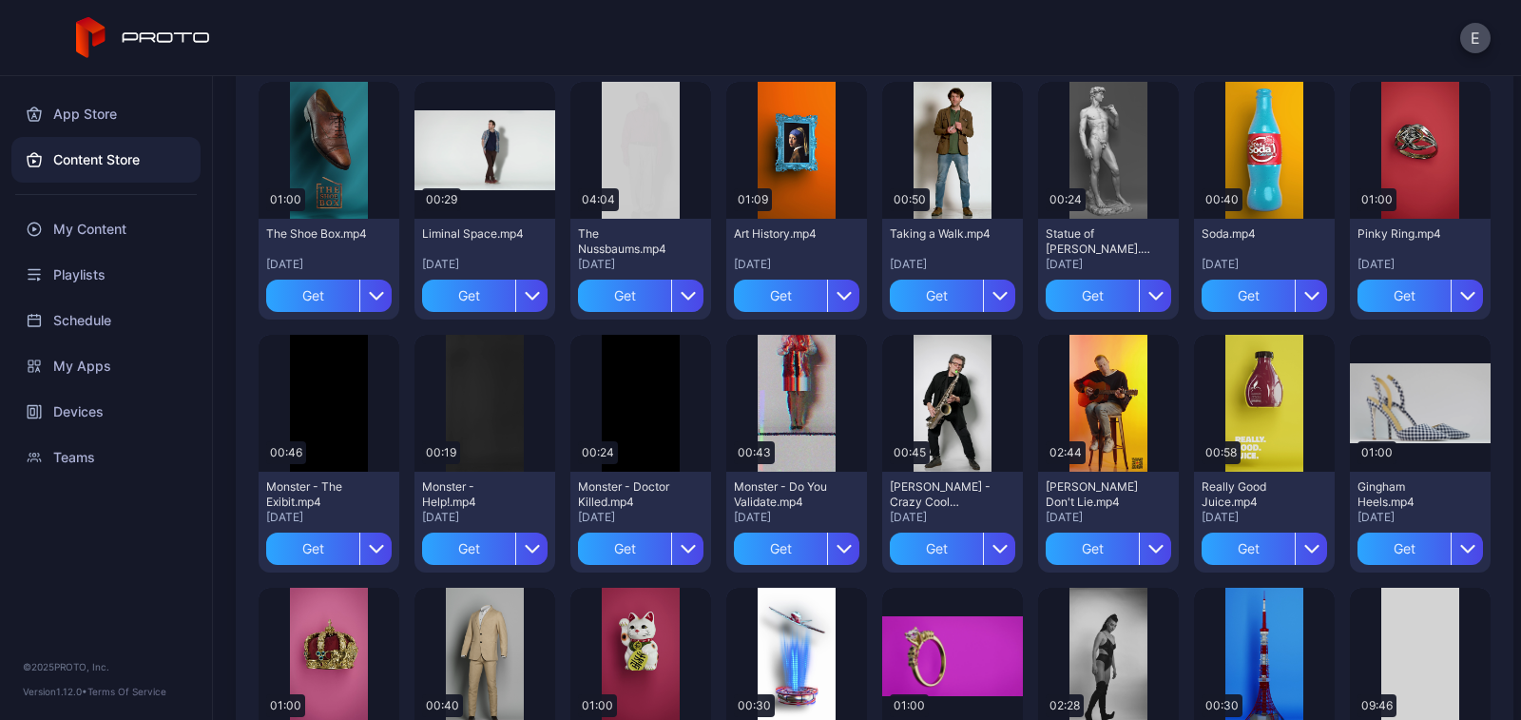
scroll to position [1692, 0]
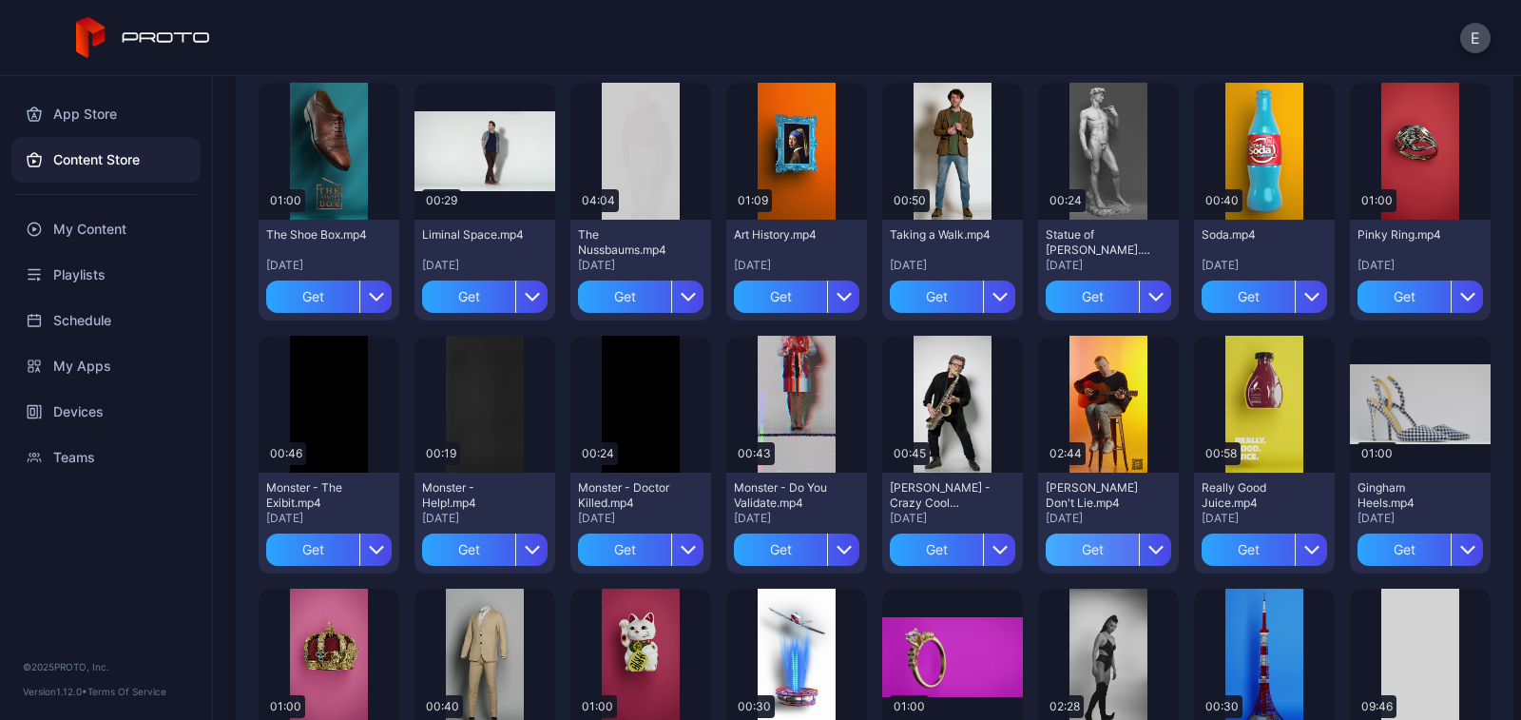
click at [1057, 548] on div "Get" at bounding box center [1092, 549] width 93 height 32
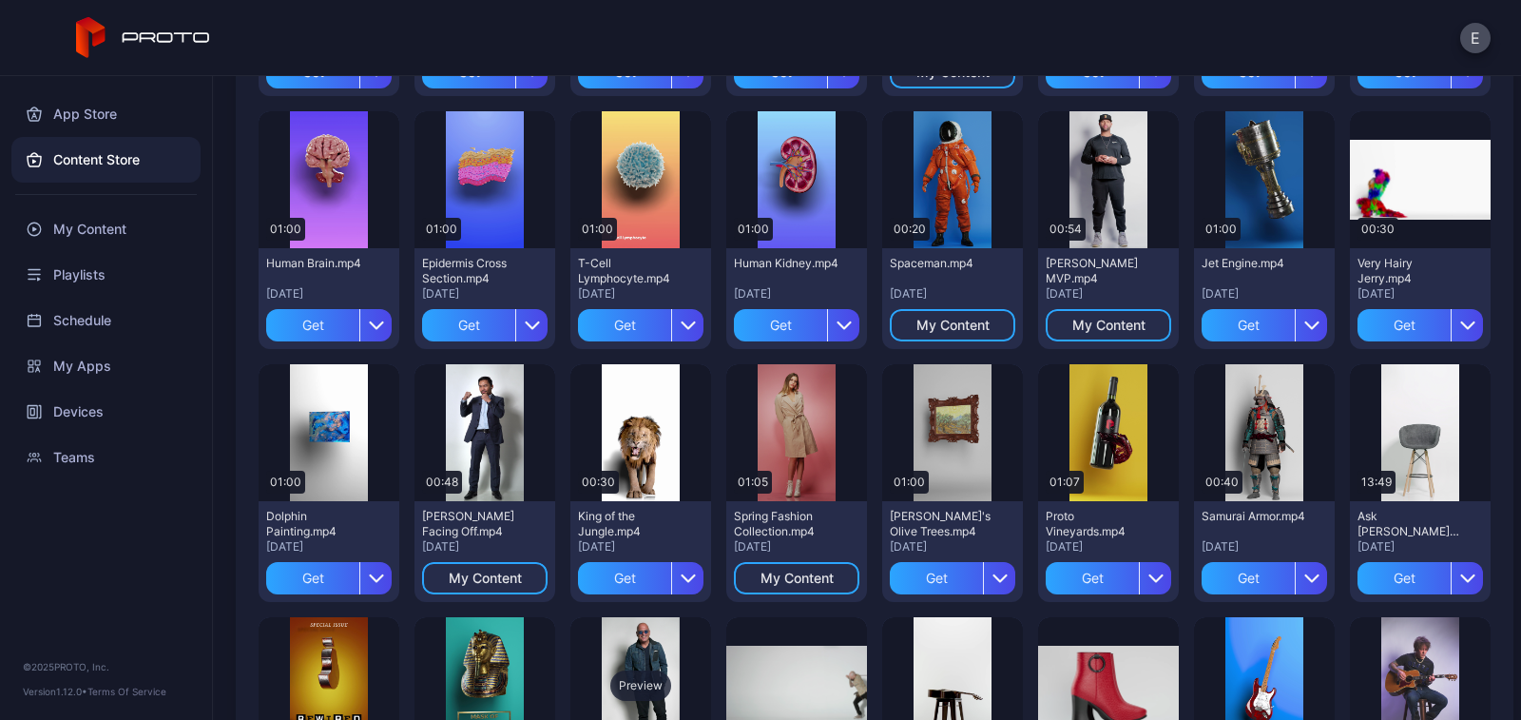
scroll to position [646, 0]
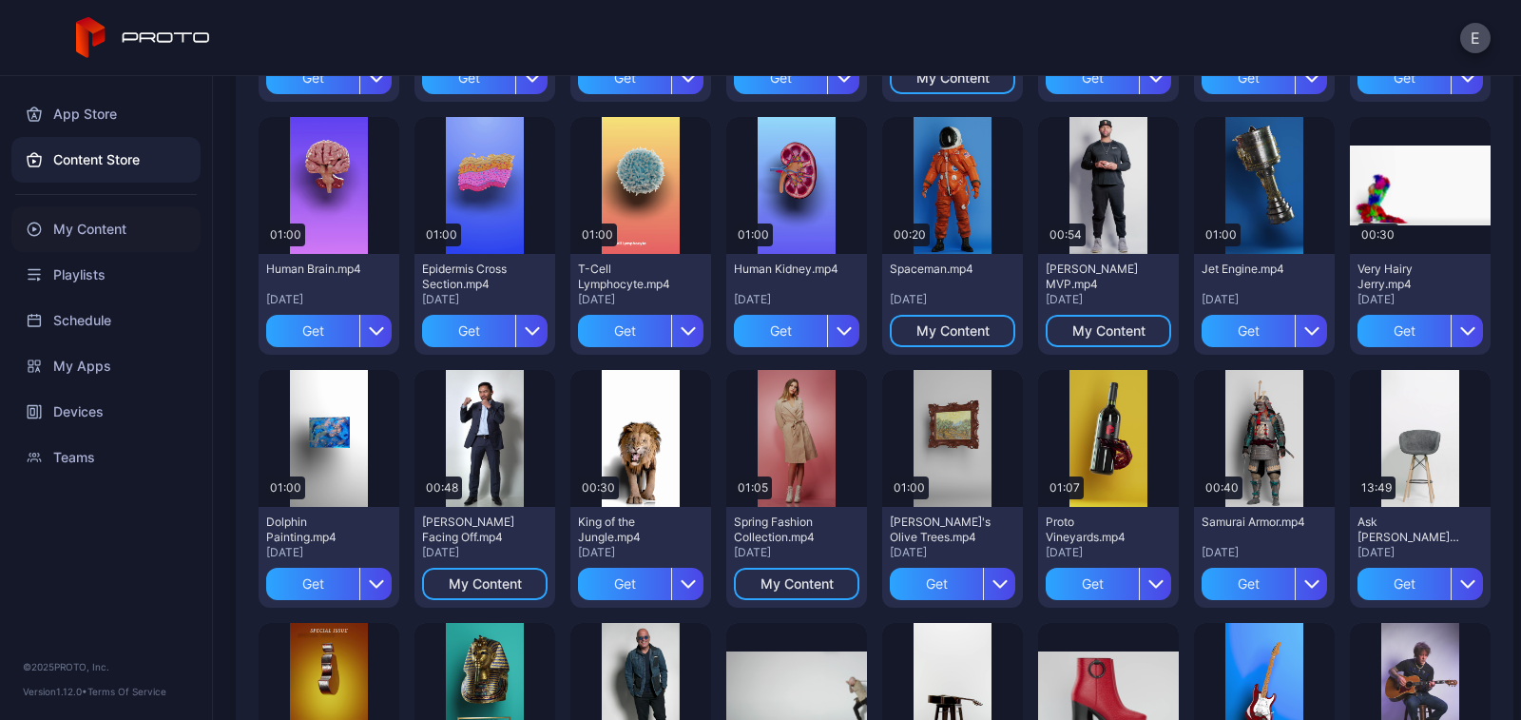
click at [67, 244] on div "My Content" at bounding box center [105, 229] width 189 height 46
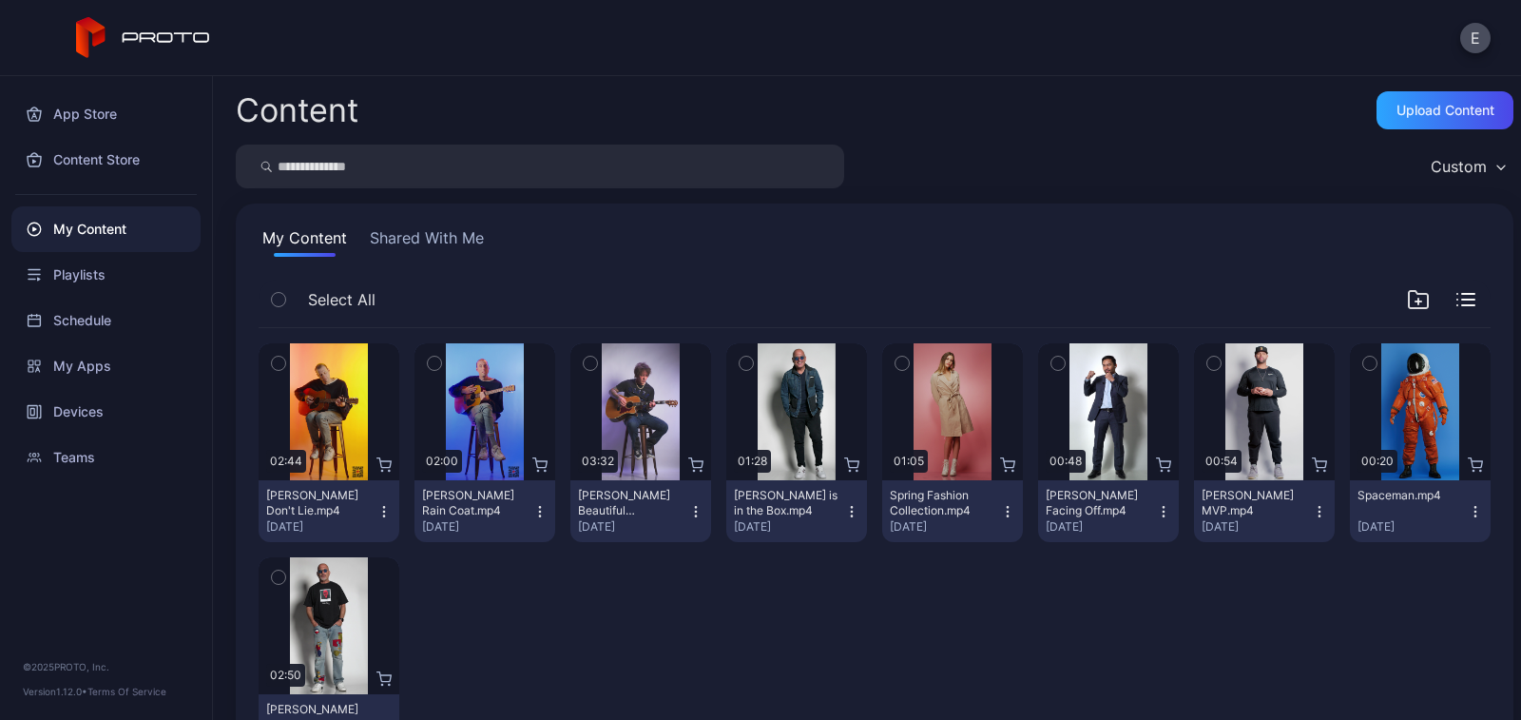
click at [279, 300] on icon "button" at bounding box center [278, 299] width 5 height 3
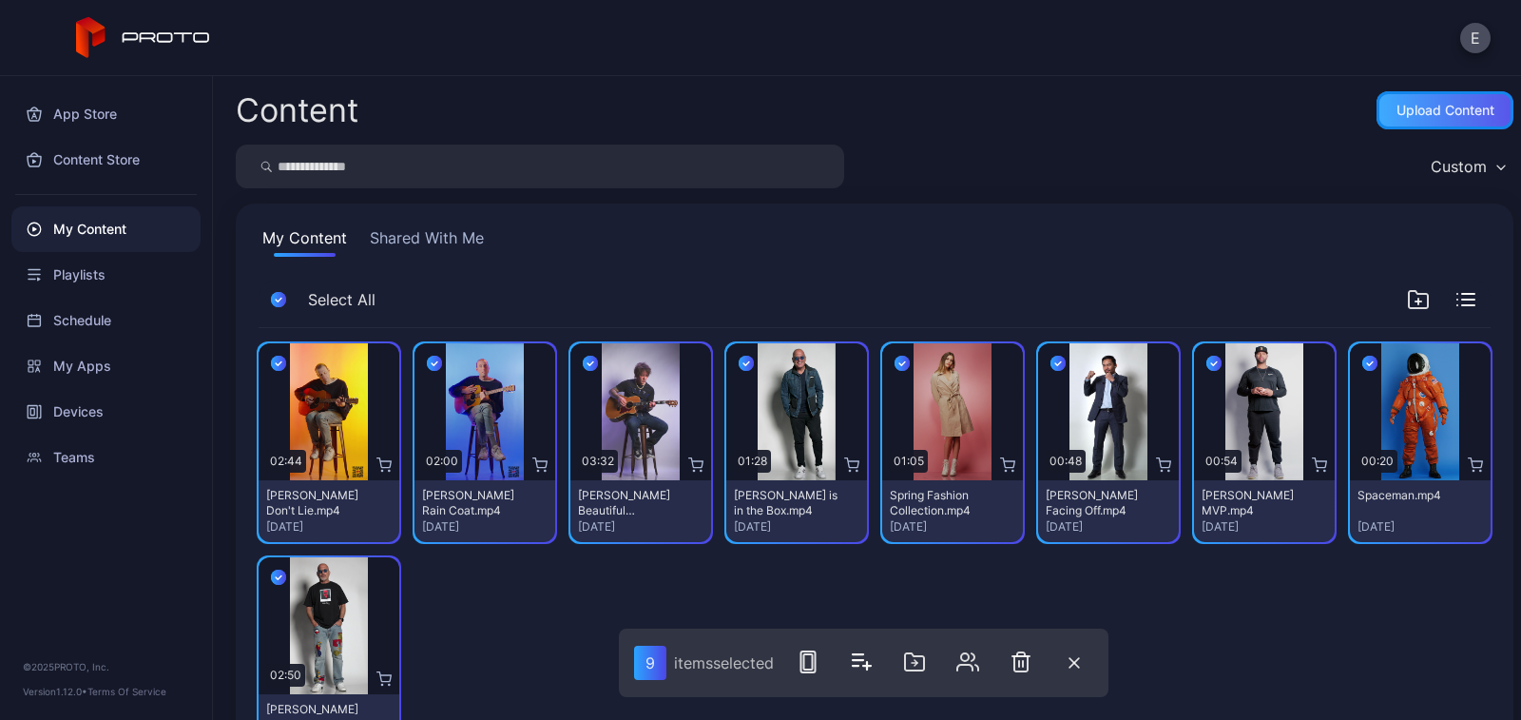
click at [1401, 101] on div "Upload Content" at bounding box center [1444, 110] width 137 height 38
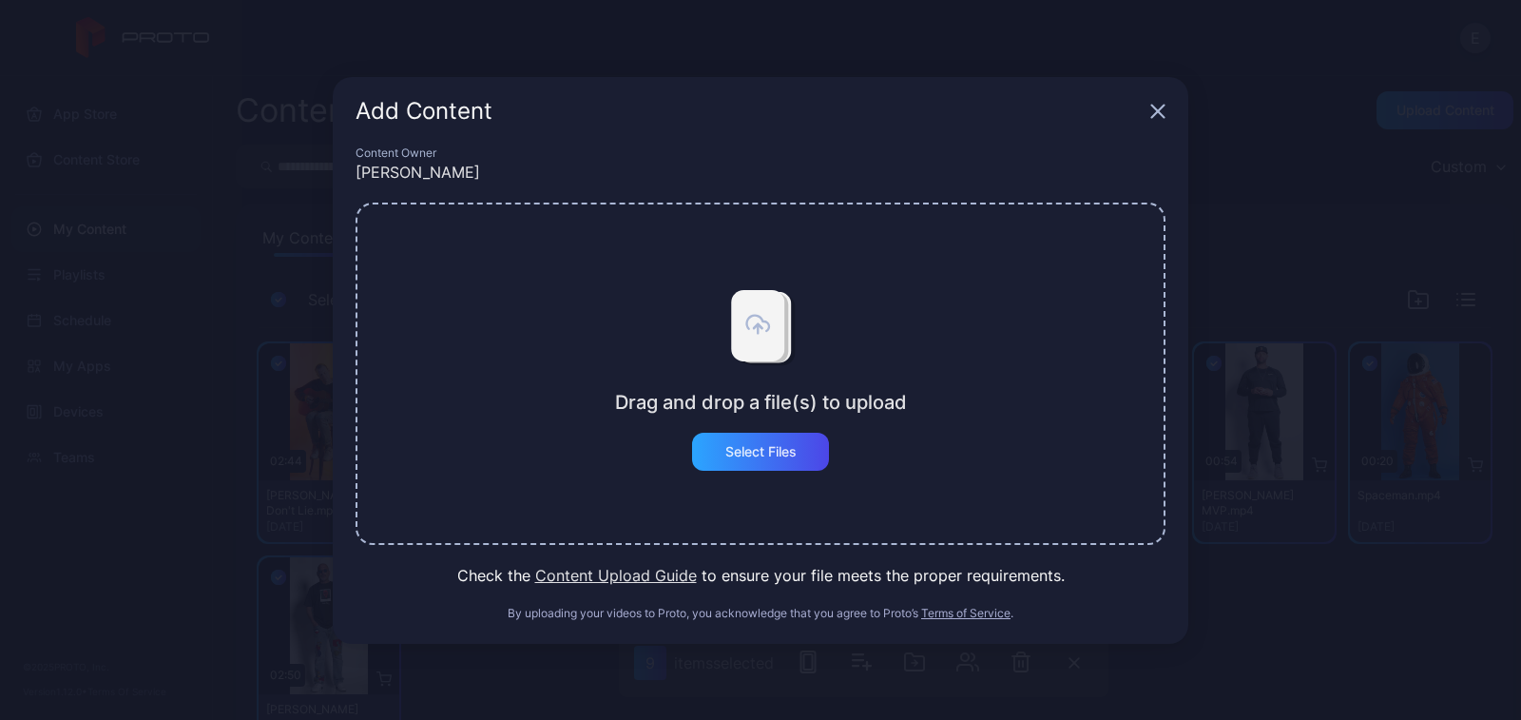
click at [1173, 113] on div "Add Content" at bounding box center [761, 111] width 856 height 68
click at [1158, 114] on icon "button" at bounding box center [1157, 111] width 15 height 15
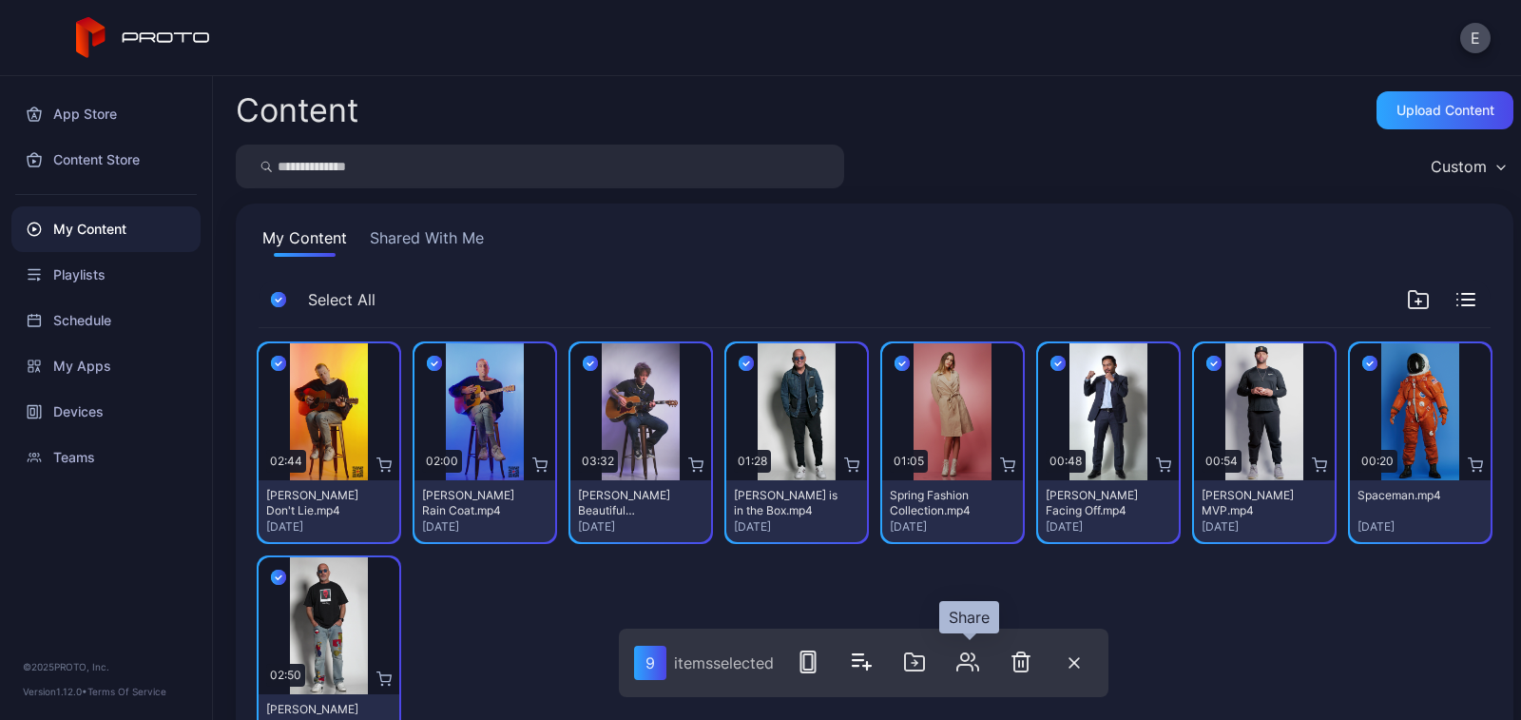
click at [972, 660] on icon "button" at bounding box center [967, 661] width 23 height 23
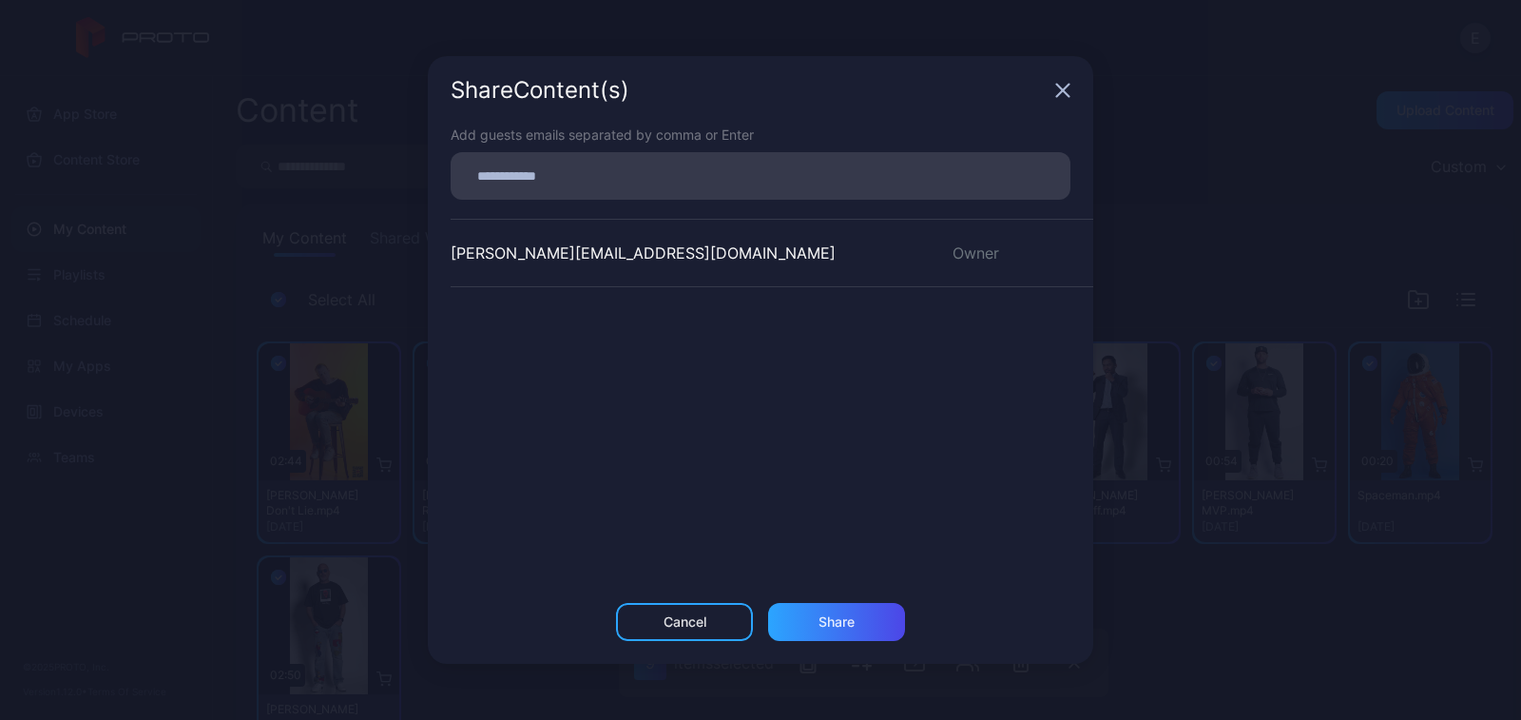
click at [1054, 93] on div "Share Content (s)" at bounding box center [760, 90] width 665 height 68
click at [1057, 80] on div "Share Content (s)" at bounding box center [760, 90] width 665 height 68
click at [1059, 91] on icon "button" at bounding box center [1062, 90] width 15 height 15
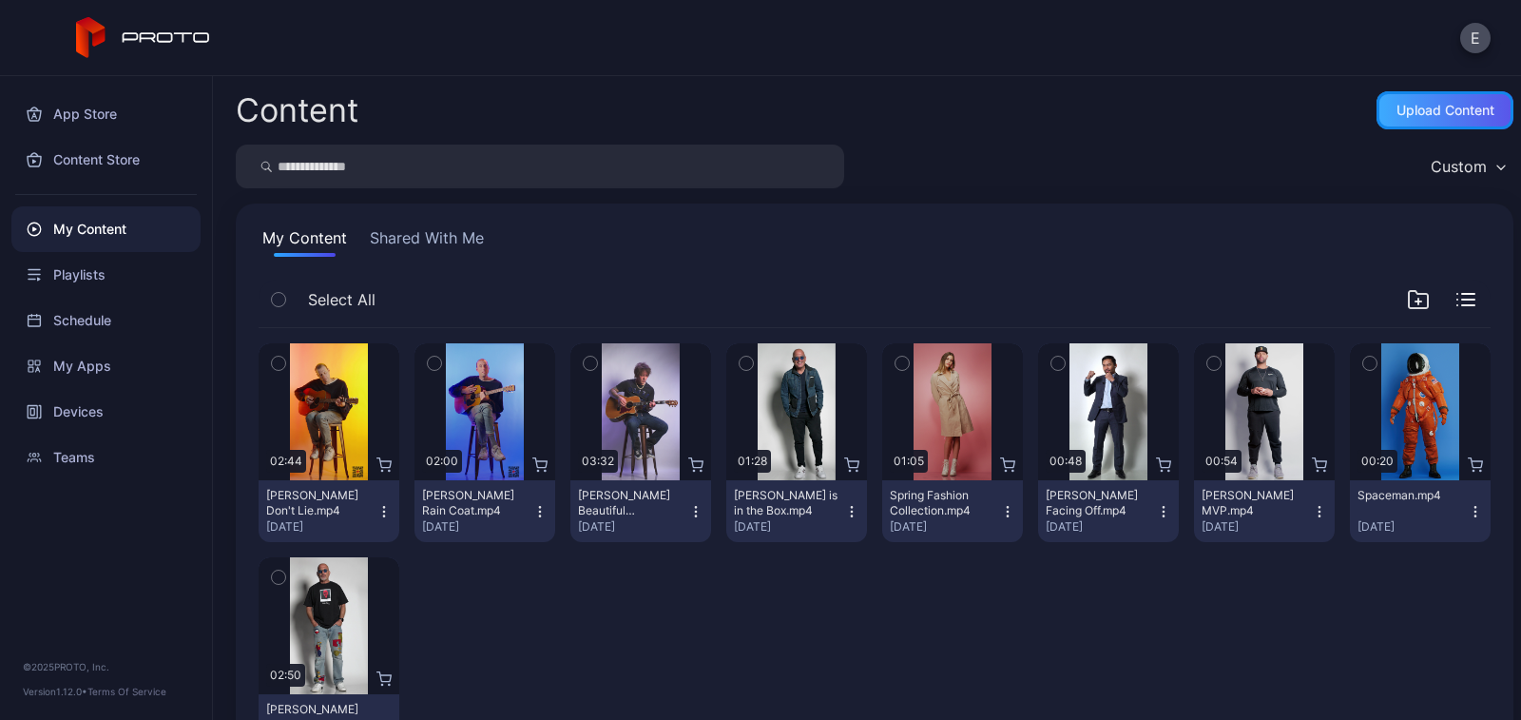
click at [1403, 107] on div "Upload Content" at bounding box center [1445, 110] width 98 height 15
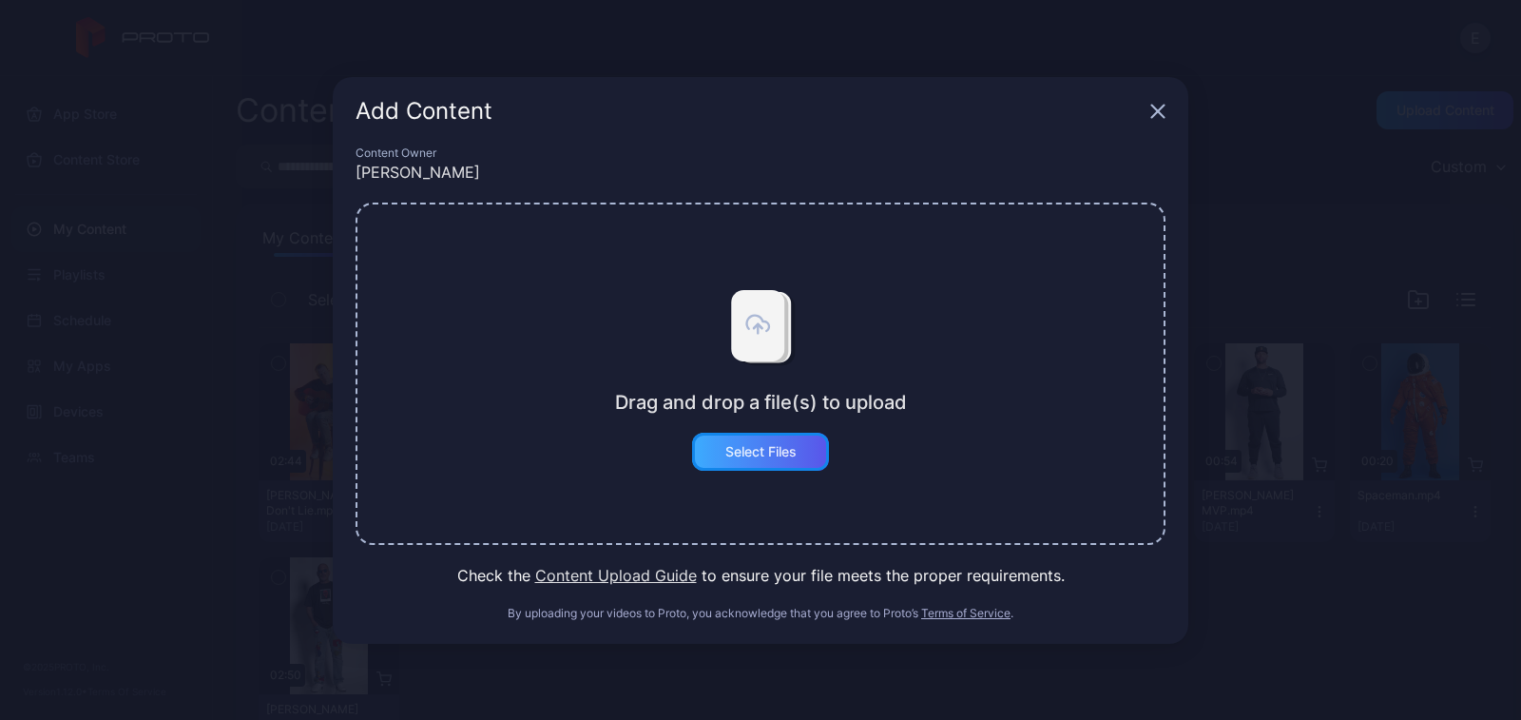
click at [786, 447] on div "Select Files" at bounding box center [760, 451] width 71 height 15
click at [1139, 111] on div "Add Content" at bounding box center [749, 111] width 787 height 23
click at [1157, 105] on icon "button" at bounding box center [1157, 111] width 15 height 15
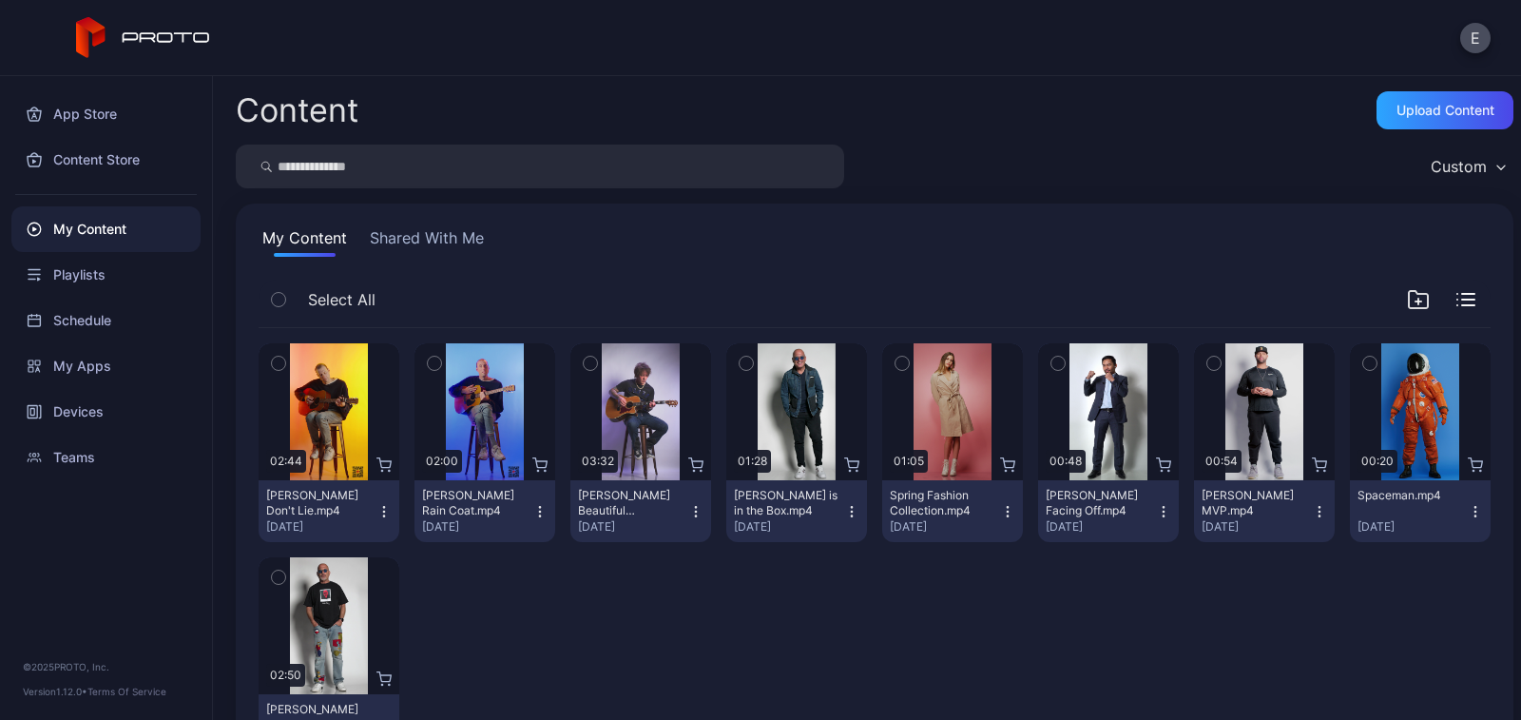
click at [346, 290] on span "Select All" at bounding box center [341, 299] width 67 height 23
click at [268, 305] on button "button" at bounding box center [279, 299] width 40 height 40
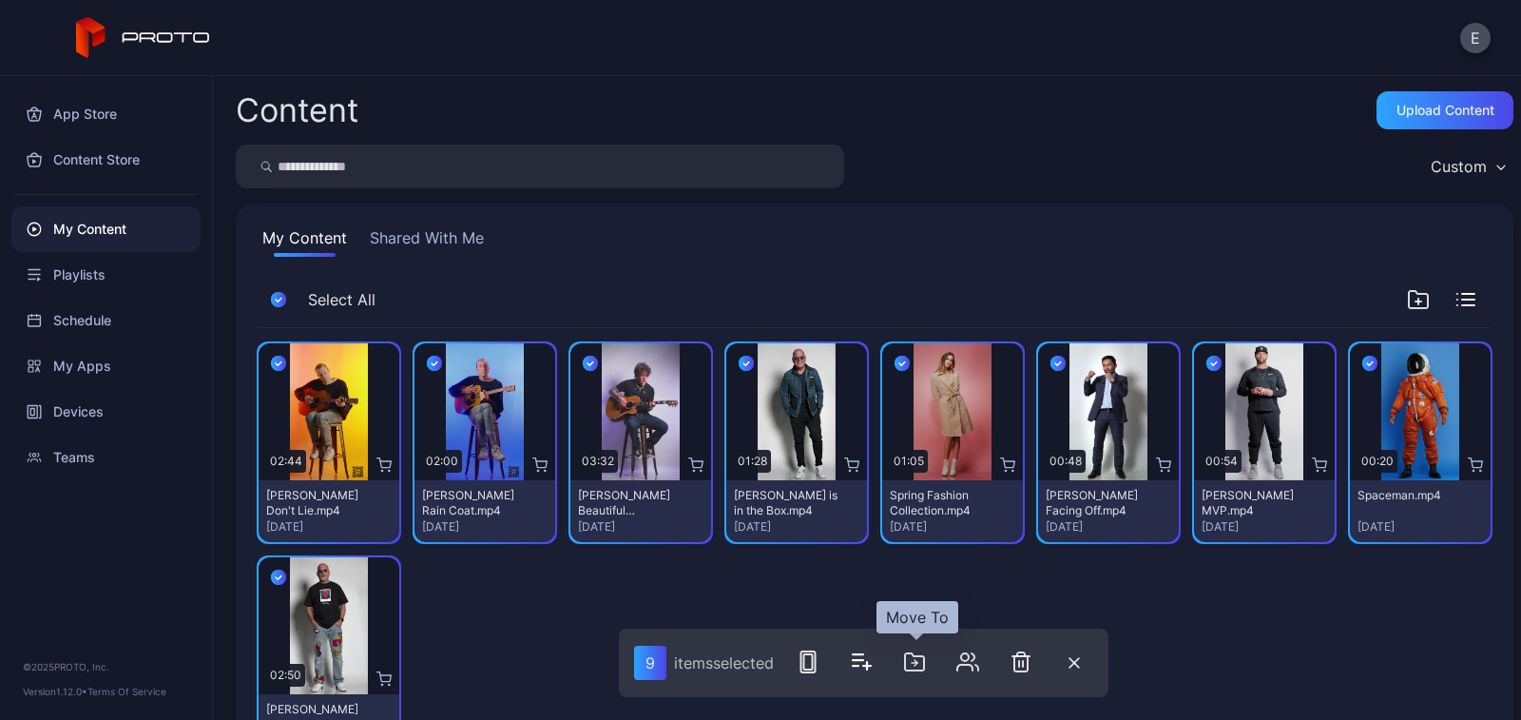
click at [909, 662] on icon "button" at bounding box center [914, 661] width 23 height 23
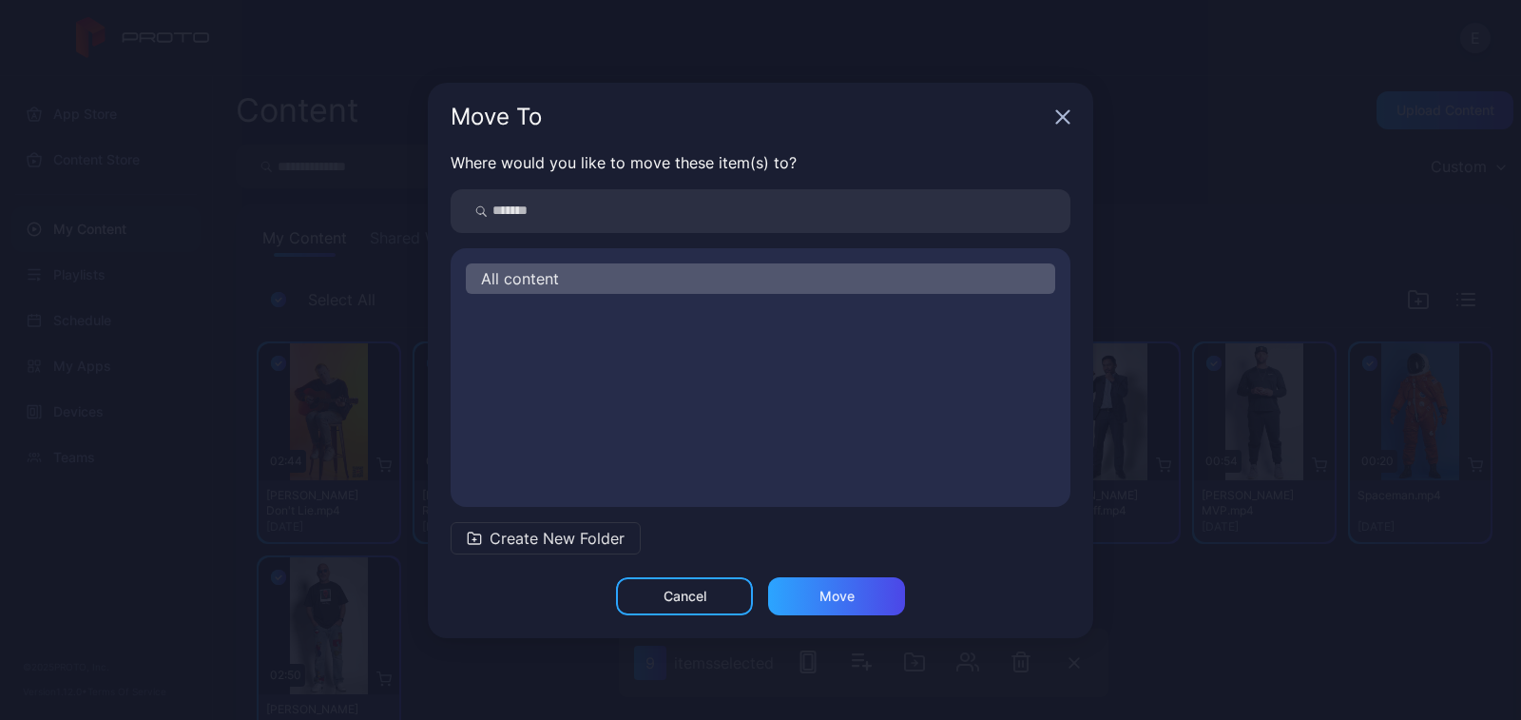
click at [1069, 113] on icon "button" at bounding box center [1062, 116] width 15 height 15
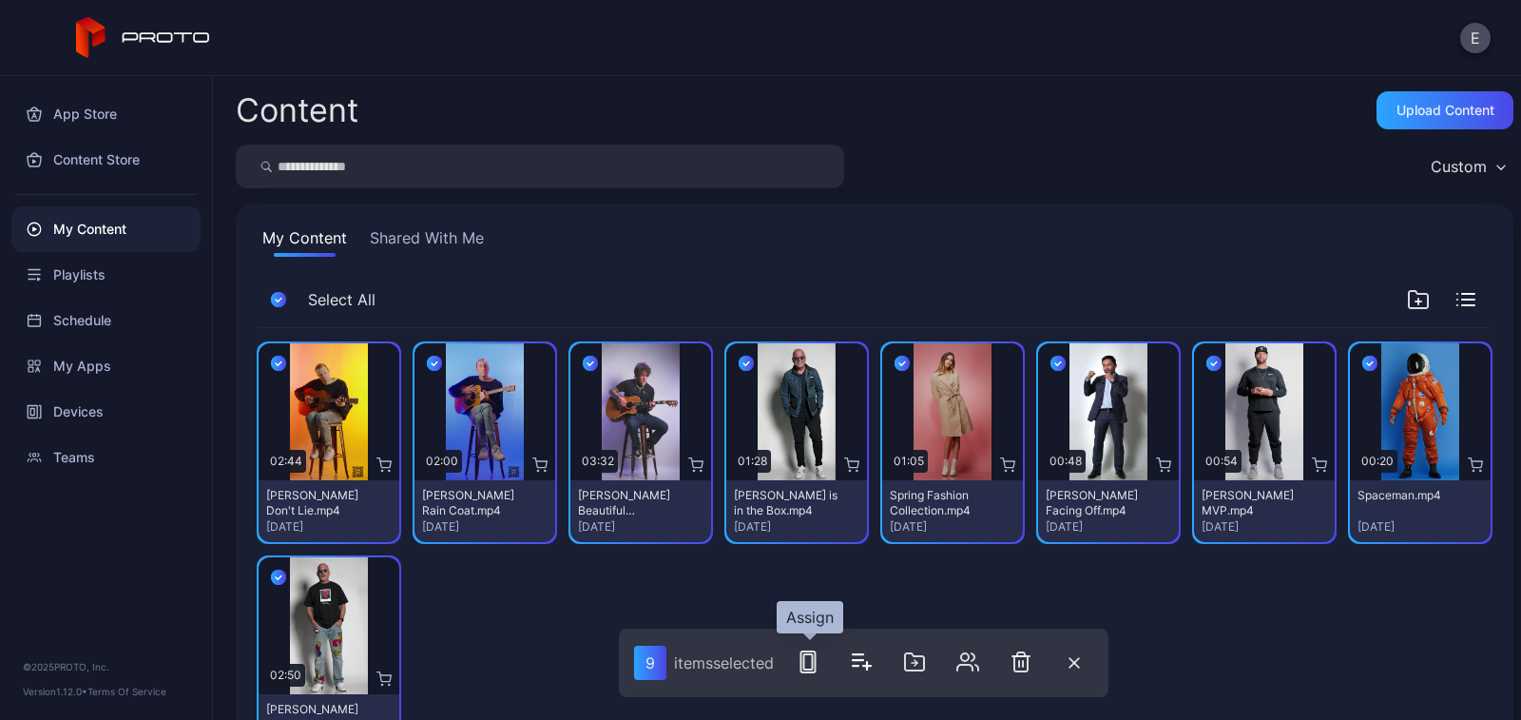
click at [813, 664] on icon "button" at bounding box center [808, 661] width 23 height 23
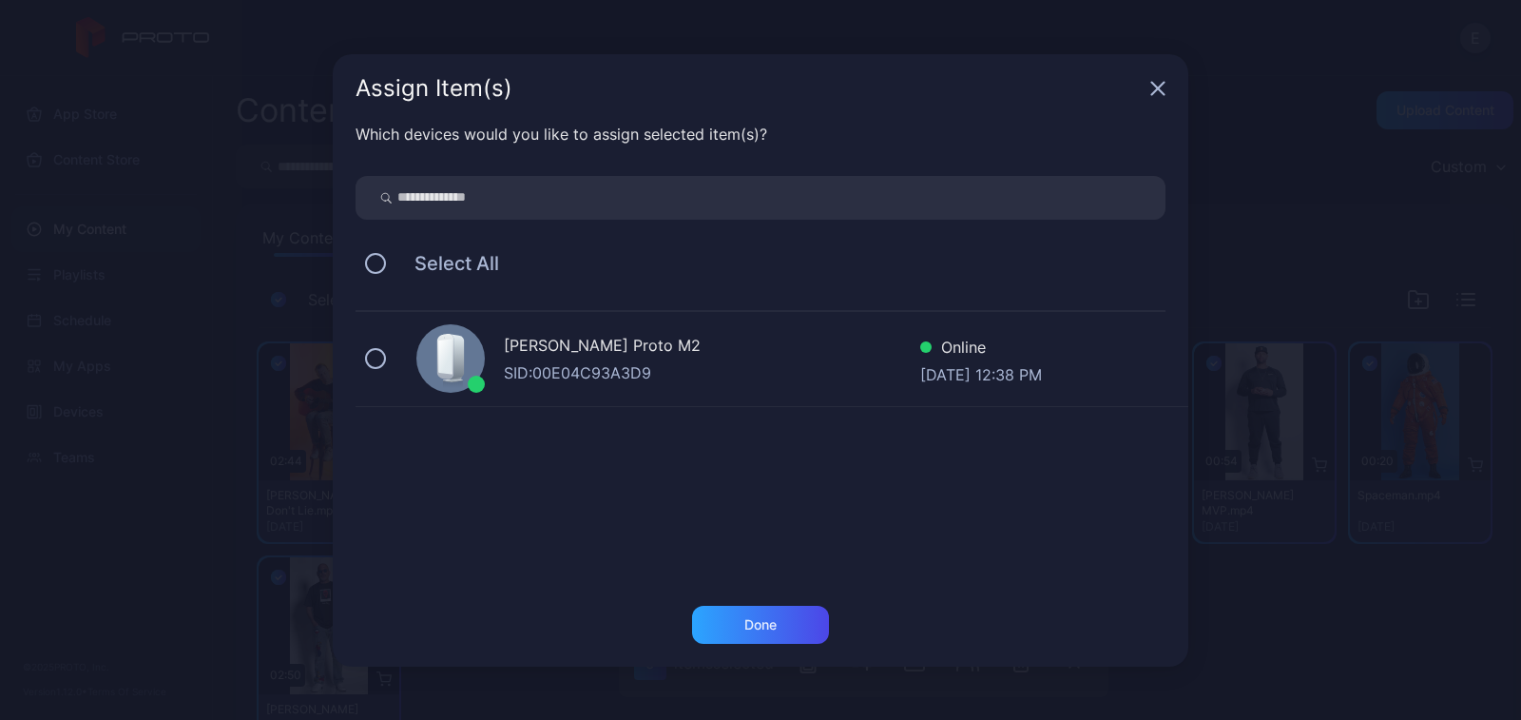
click at [598, 364] on div "SID: 00E04C93A3D9" at bounding box center [712, 372] width 416 height 23
click at [783, 626] on div "Done" at bounding box center [760, 625] width 137 height 38
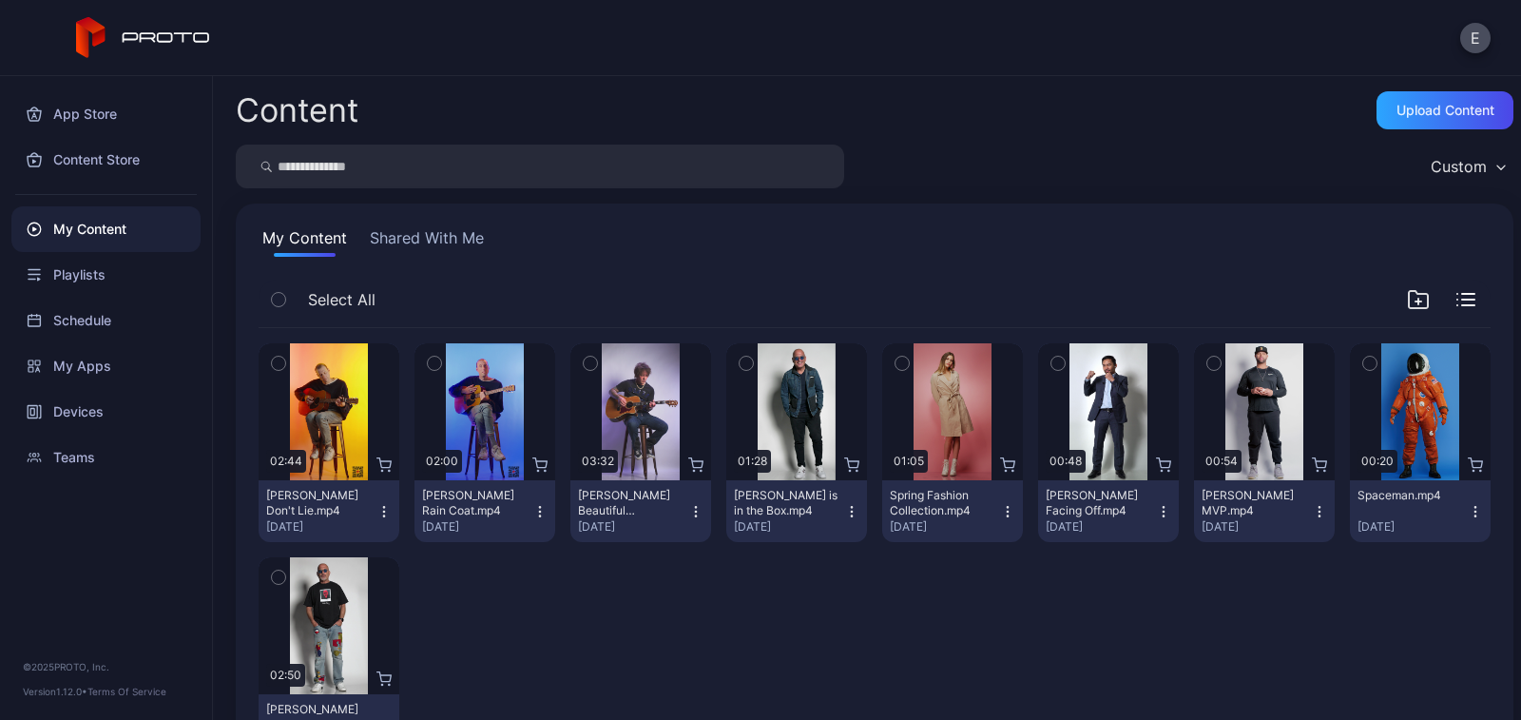
click at [439, 221] on div "My Content Shared With Me Select All Preview 02:44 Ryan Pollie's Don't Lie.mp4 …" at bounding box center [875, 498] width 1278 height 590
click at [424, 247] on button "Shared With Me" at bounding box center [427, 241] width 122 height 30
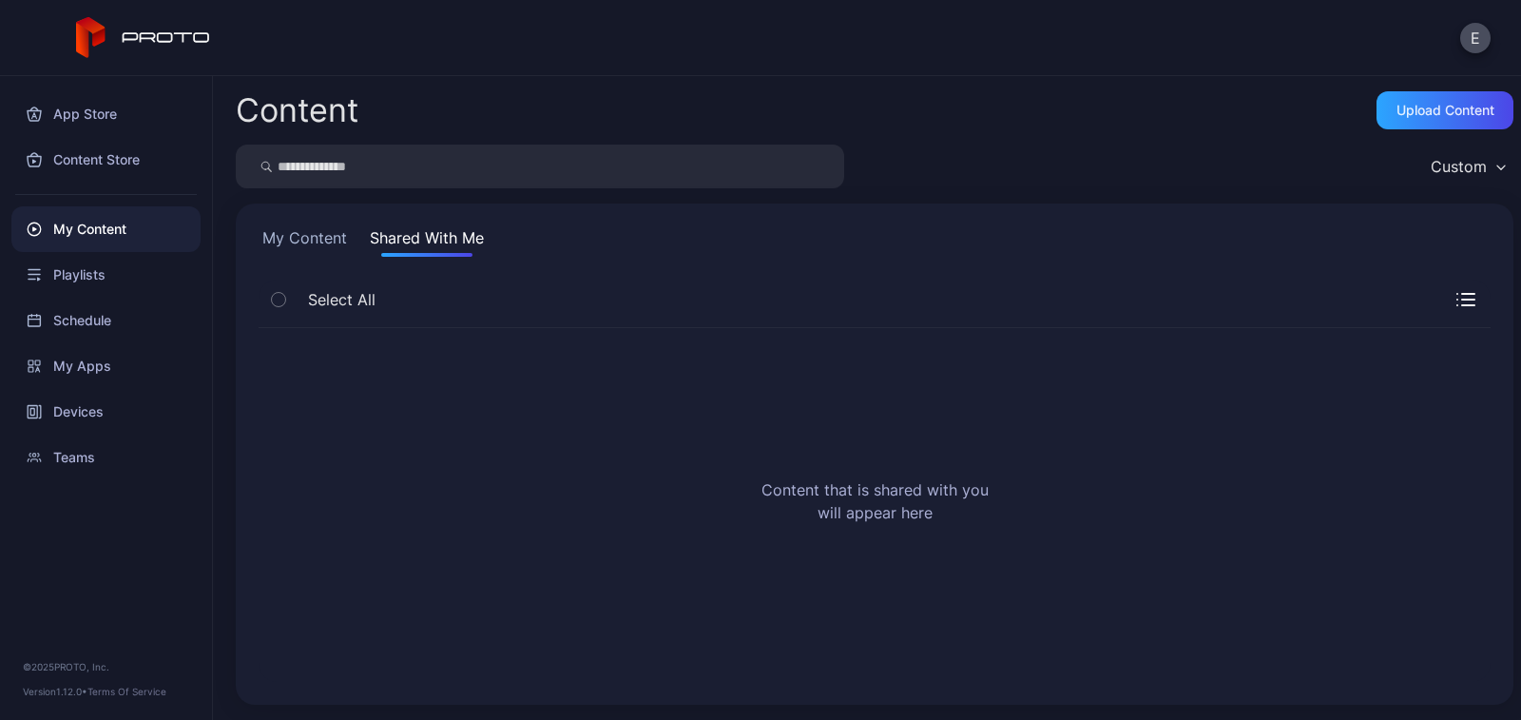
click at [302, 237] on button "My Content" at bounding box center [305, 241] width 92 height 30
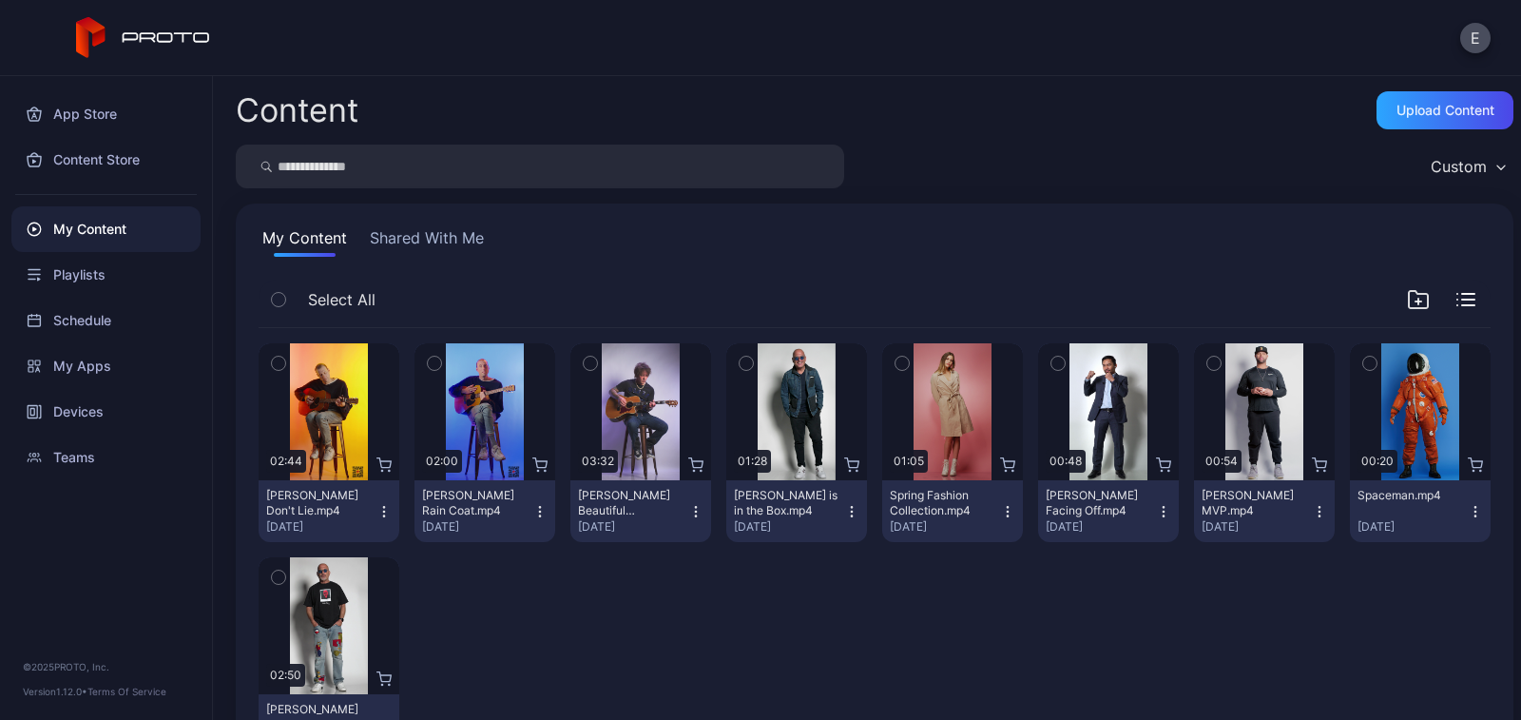
click at [378, 250] on button "Shared With Me" at bounding box center [427, 241] width 122 height 30
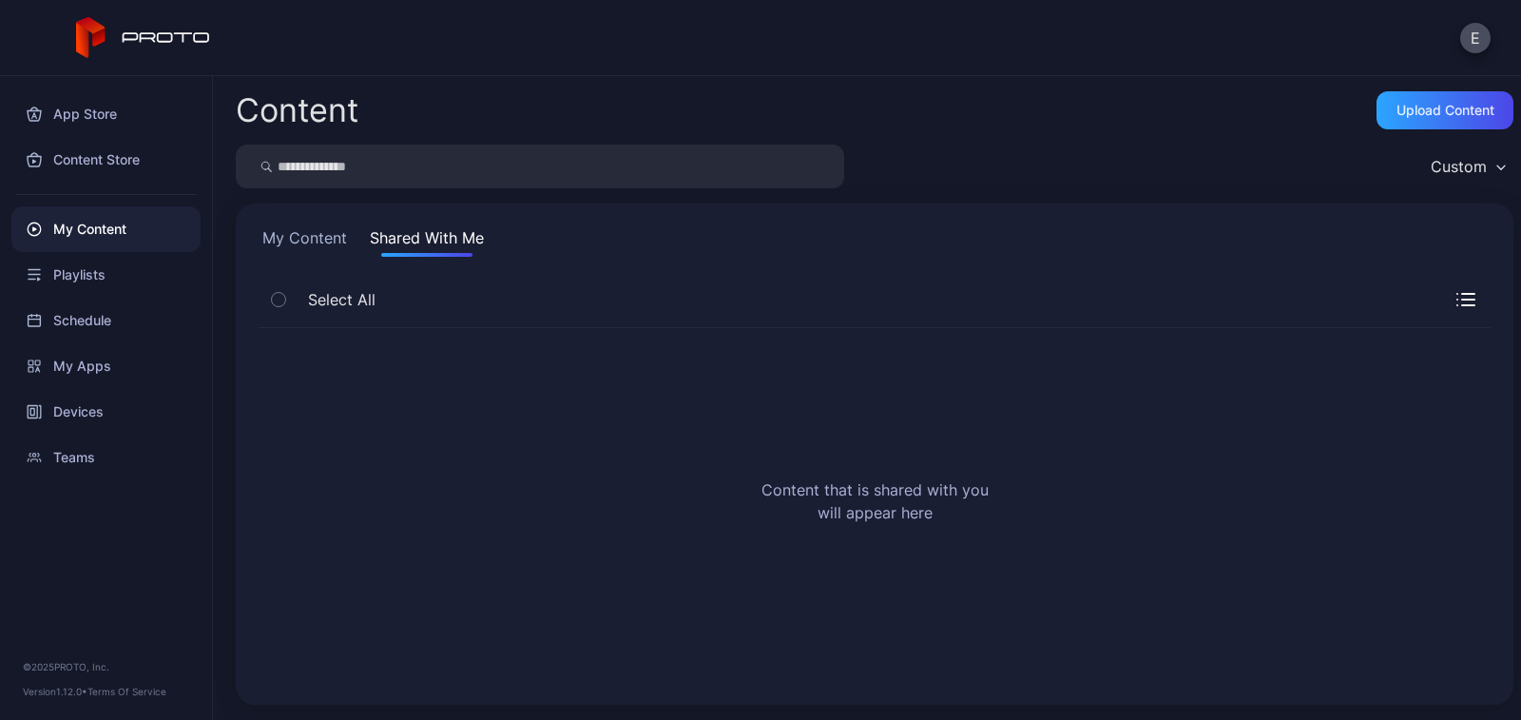
click at [347, 295] on span "Select All" at bounding box center [341, 299] width 67 height 23
click at [280, 296] on icon "button" at bounding box center [278, 299] width 13 height 21
click at [286, 241] on button "My Content" at bounding box center [305, 241] width 92 height 30
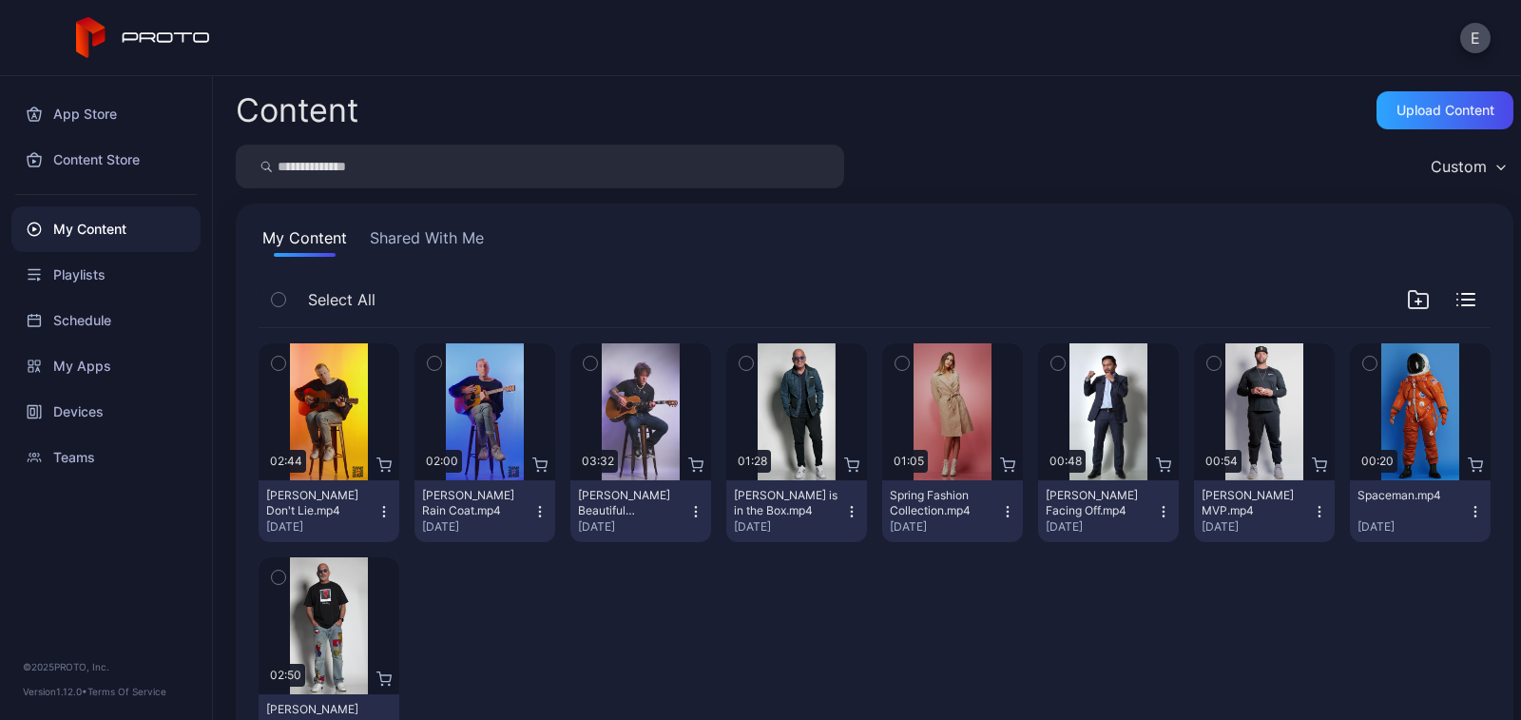
click at [363, 232] on div "My Content Shared With Me" at bounding box center [875, 241] width 1232 height 30
click at [401, 260] on div "My Content Shared With Me Select All Preview 02:44 Ryan Pollie's Don't Lie.mp4 …" at bounding box center [875, 498] width 1278 height 590
click at [433, 222] on div "My Content Shared With Me Select All Preview 02:44 Ryan Pollie's Don't Lie.mp4 …" at bounding box center [875, 498] width 1278 height 590
click at [418, 243] on button "Shared With Me" at bounding box center [427, 241] width 122 height 30
